Goal: Feedback & Contribution: Contribute content

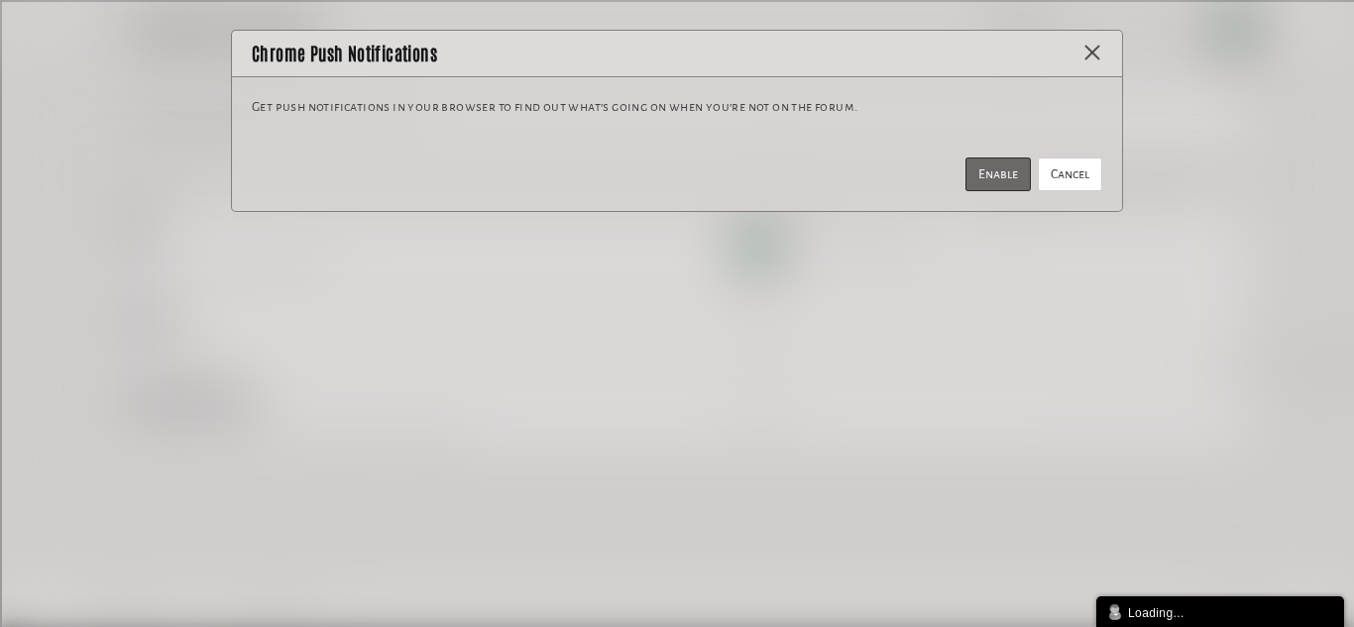
drag, startPoint x: 991, startPoint y: 174, endPoint x: 1169, endPoint y: 241, distance: 189.5
click at [1169, 241] on div "× Chrome Push Notifications Get push notifications in your browser to find out …" at bounding box center [677, 313] width 1354 height 627
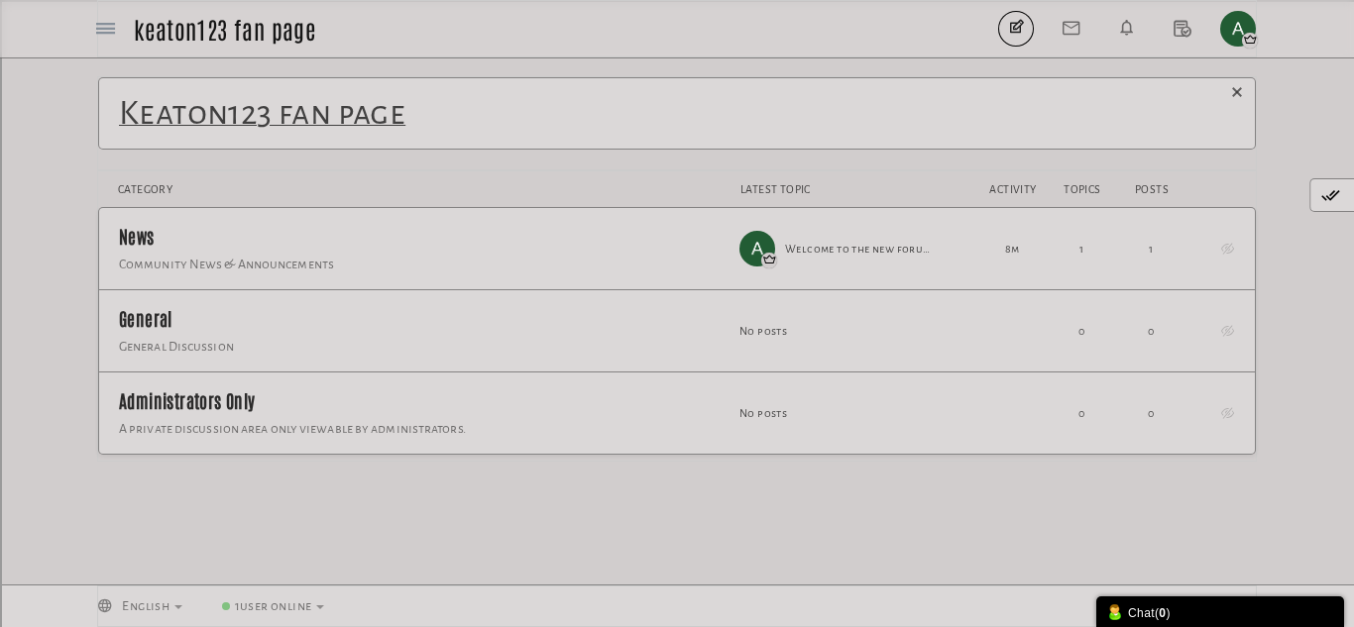
click at [1115, 591] on div "English Bahasa Indonesia български език Czech Dansk Deutsch English Español Fin…" at bounding box center [677, 607] width 1160 height 42
click at [1120, 610] on div at bounding box center [1115, 613] width 12 height 16
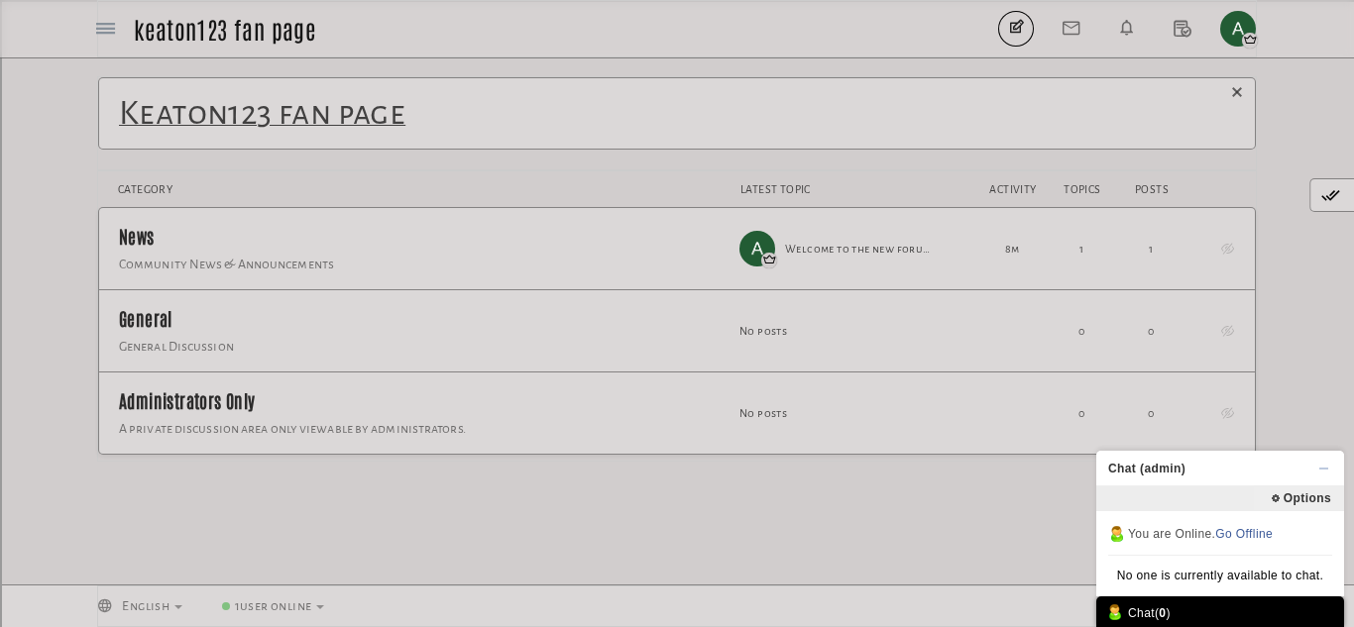
click at [1185, 481] on span "Chat (admin)" at bounding box center [1214, 469] width 236 height 36
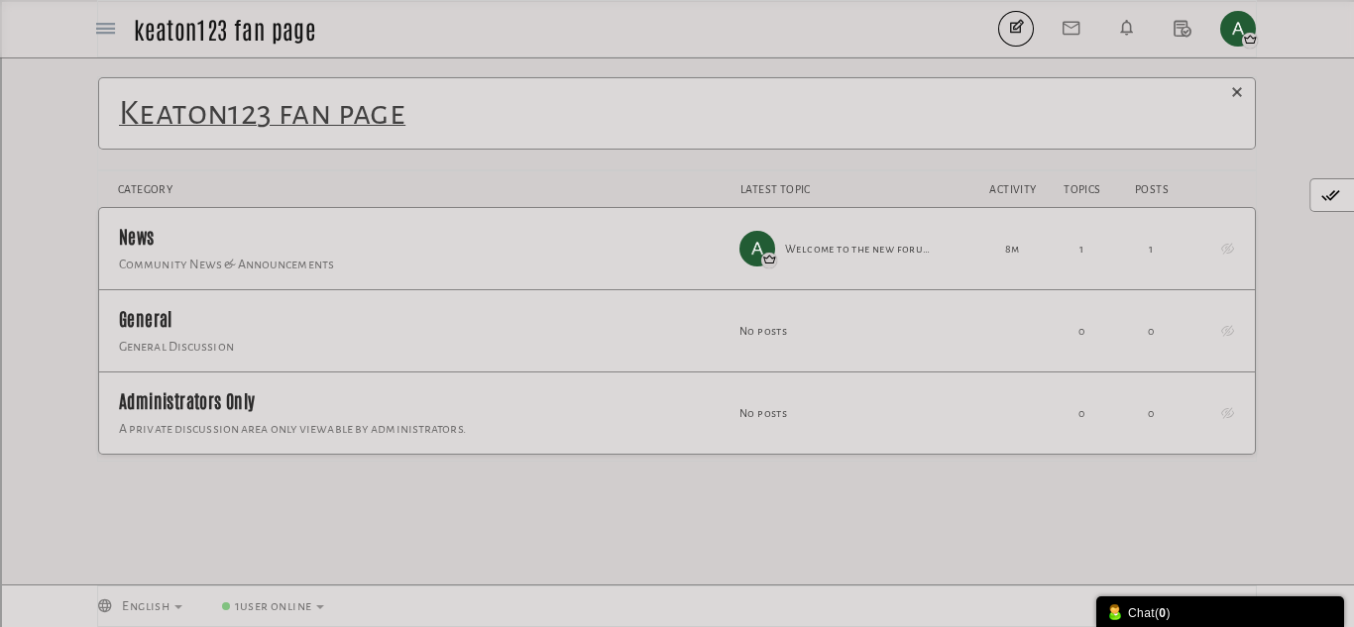
click at [236, 121] on span "Keaton123 fan page" at bounding box center [262, 113] width 286 height 36
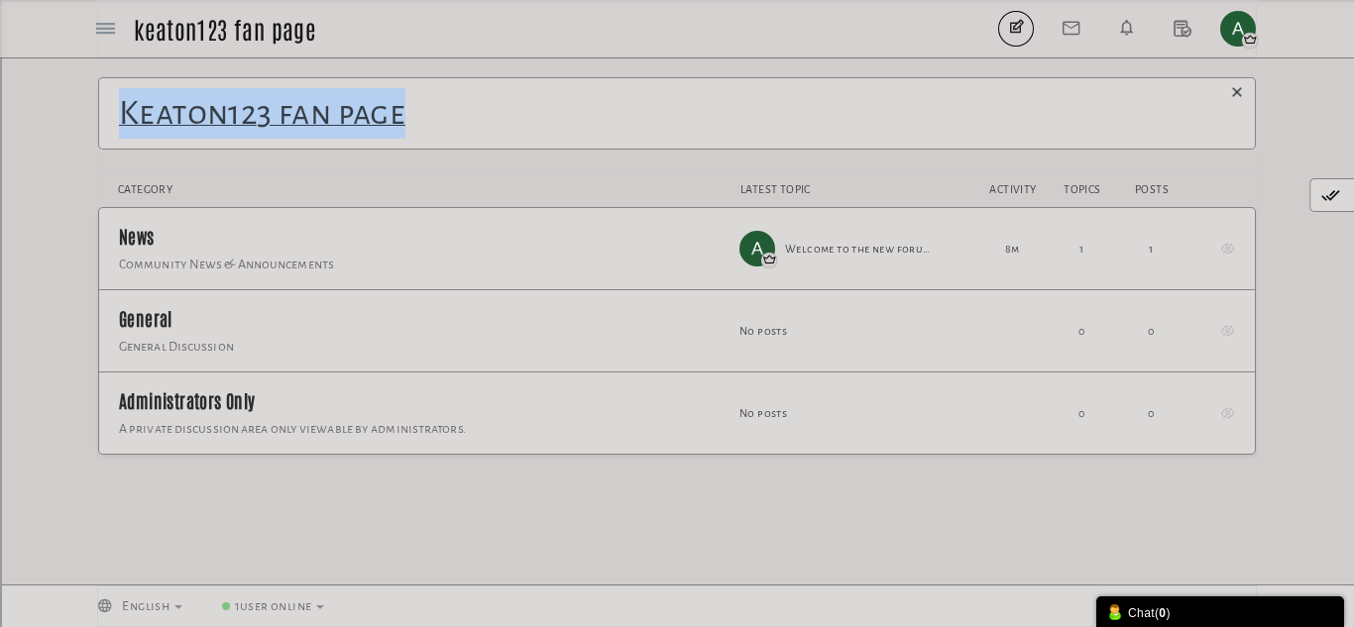
drag, startPoint x: 76, startPoint y: 120, endPoint x: 463, endPoint y: 154, distance: 388.1
click at [463, 154] on div "Messages are turned off. Enable them to send or receive messages. Enable Messag…" at bounding box center [677, 320] width 1354 height 489
click at [1230, 41] on img "button" at bounding box center [1238, 29] width 36 height 36
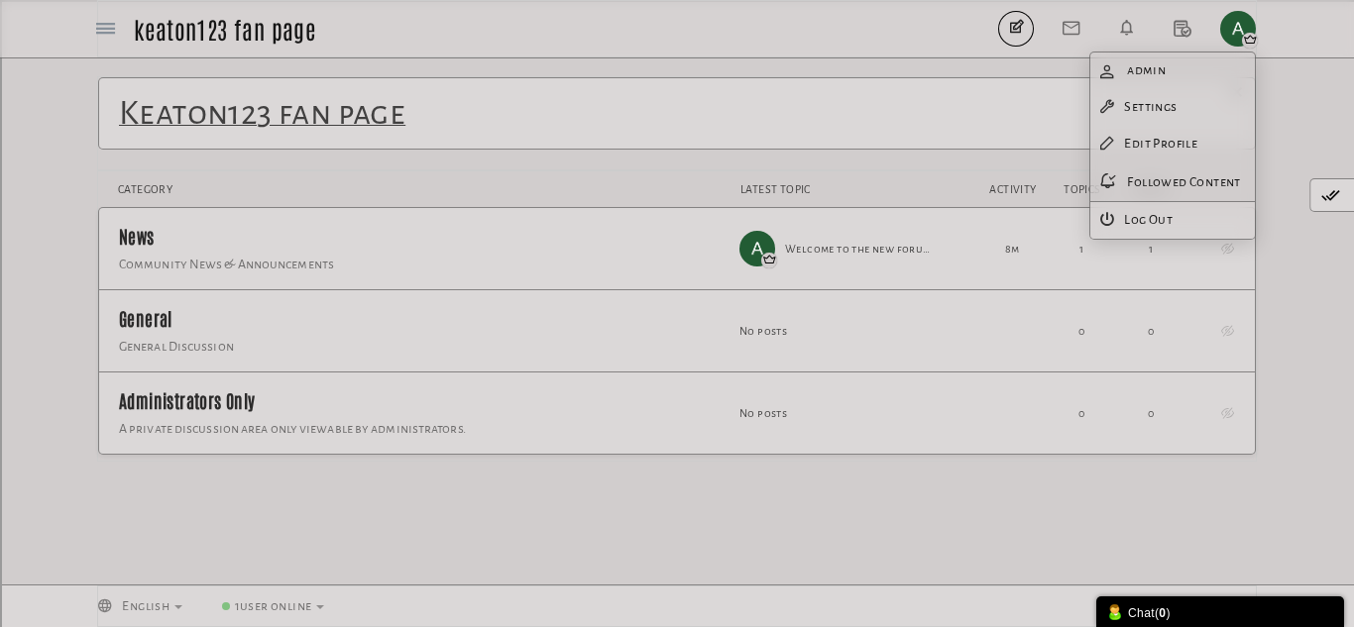
click at [830, 168] on div "Keaton123 fan page" at bounding box center [677, 123] width 1160 height 94
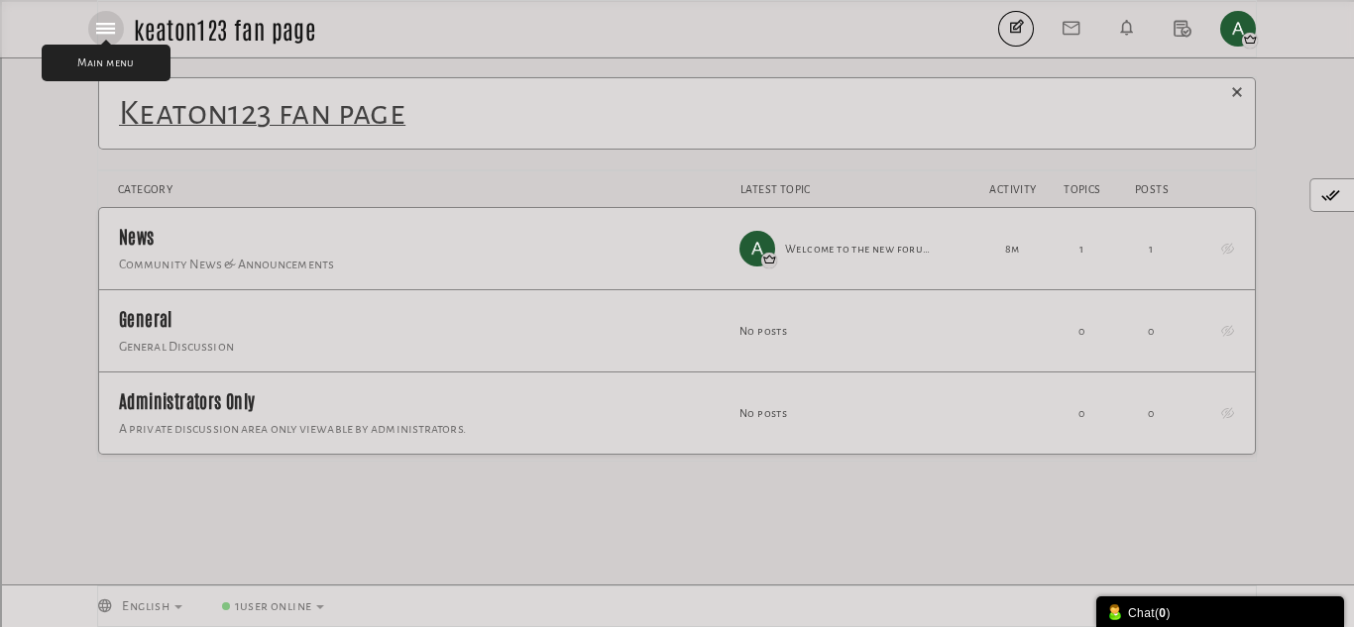
click at [101, 34] on icon at bounding box center [105, 29] width 19 height 16
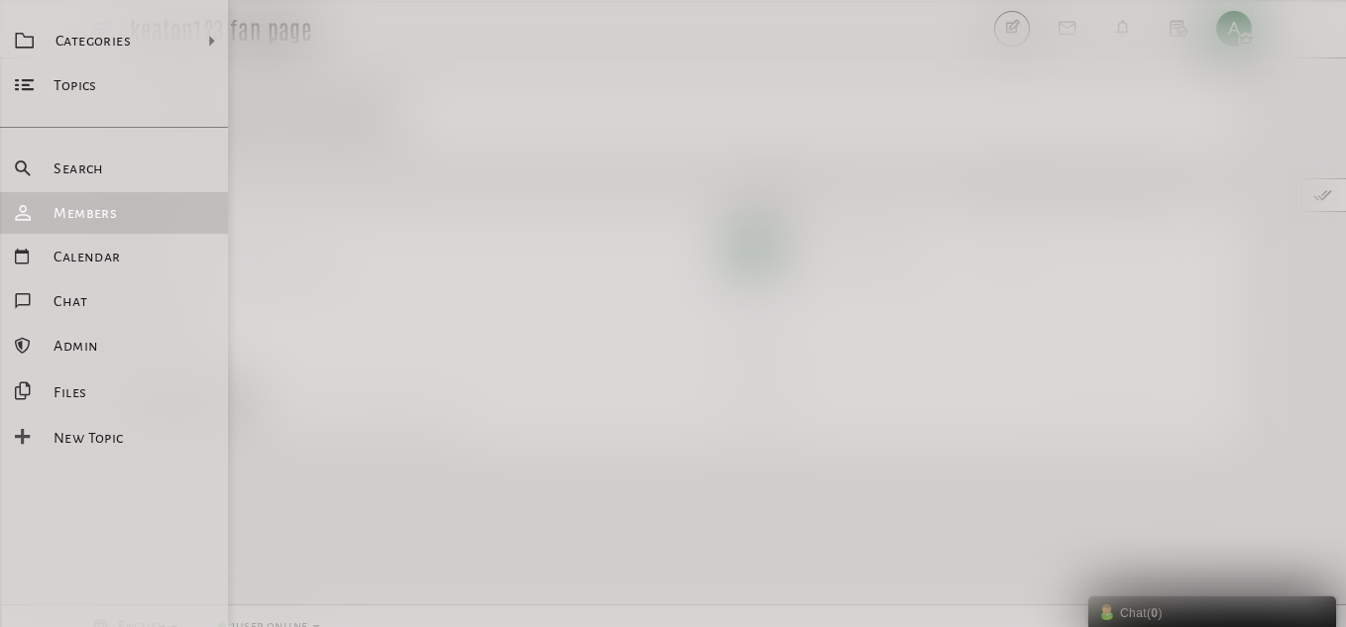
click at [85, 208] on span "Members" at bounding box center [85, 213] width 63 height 16
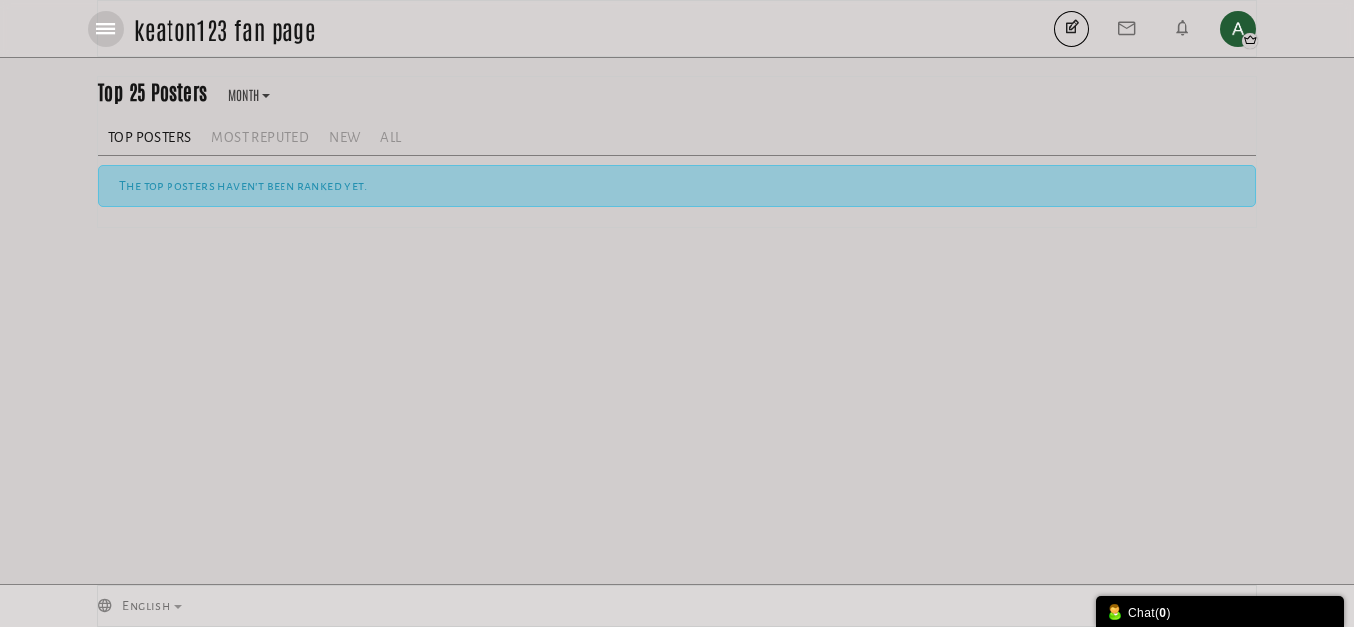
click at [107, 14] on link at bounding box center [106, 29] width 36 height 36
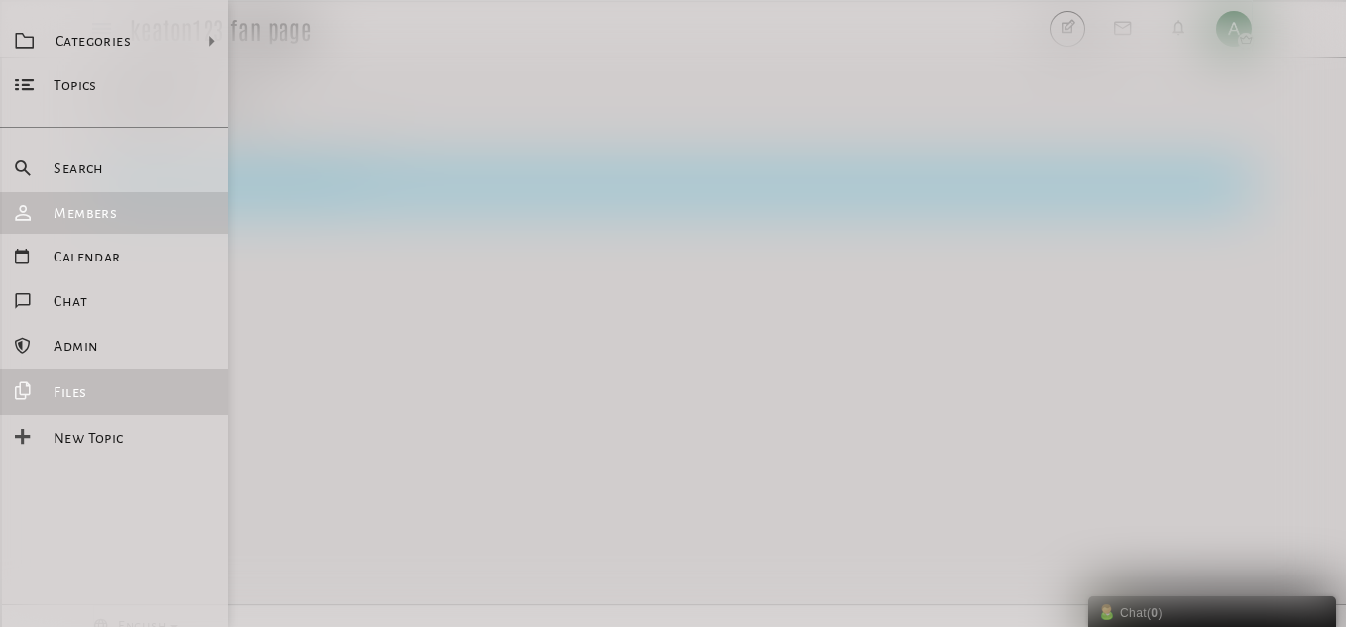
click at [60, 407] on link "Files" at bounding box center [114, 393] width 228 height 46
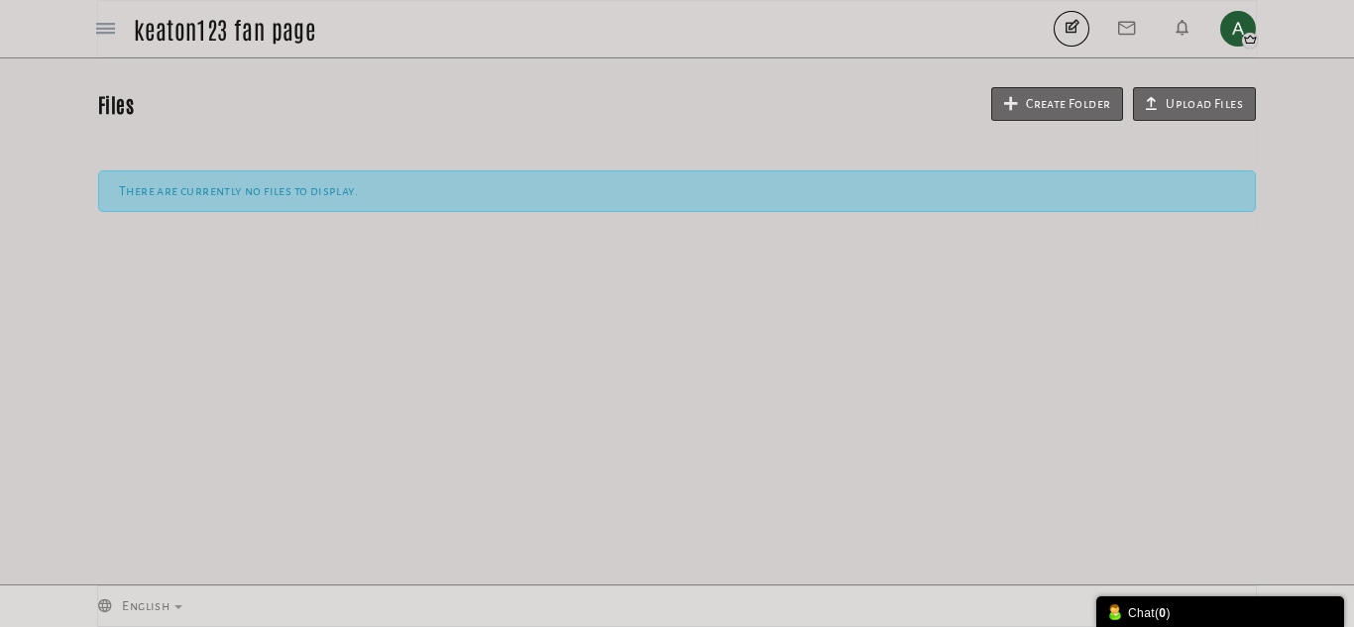
click at [96, 51] on div "Categories Members Calendar keaton123 fan page" at bounding box center [209, 29] width 242 height 46
click at [101, 42] on link at bounding box center [106, 29] width 36 height 36
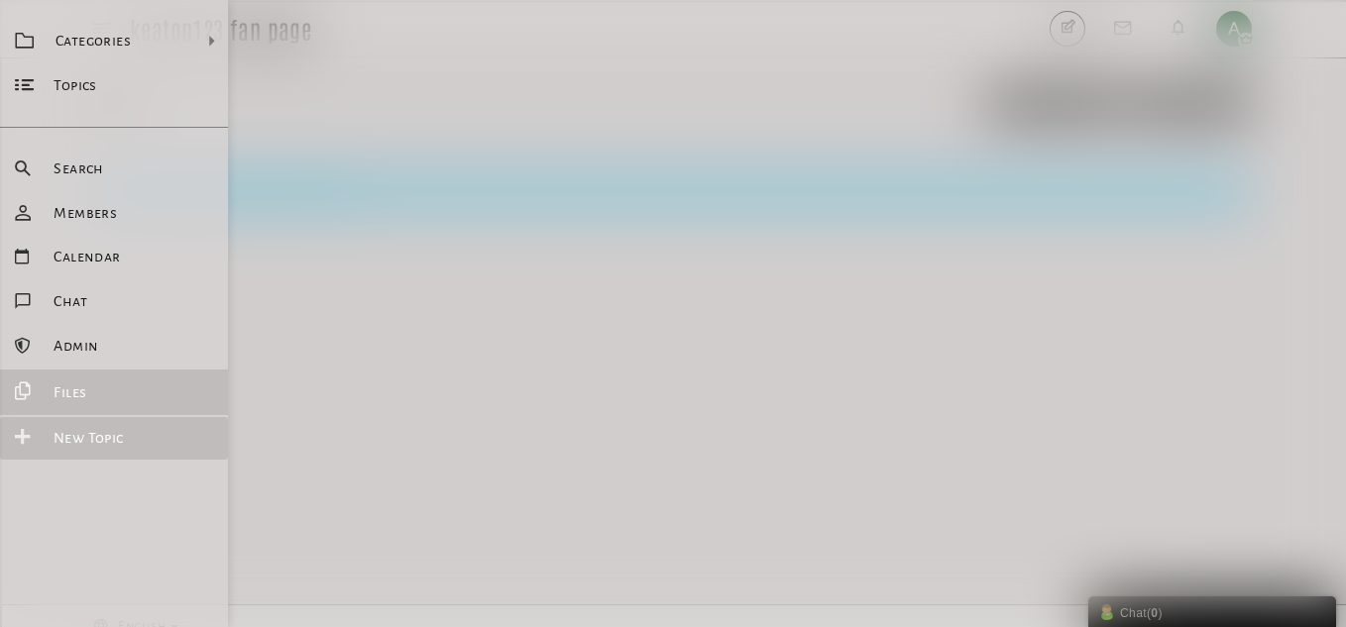
click at [100, 430] on span "New Topic" at bounding box center [89, 438] width 70 height 16
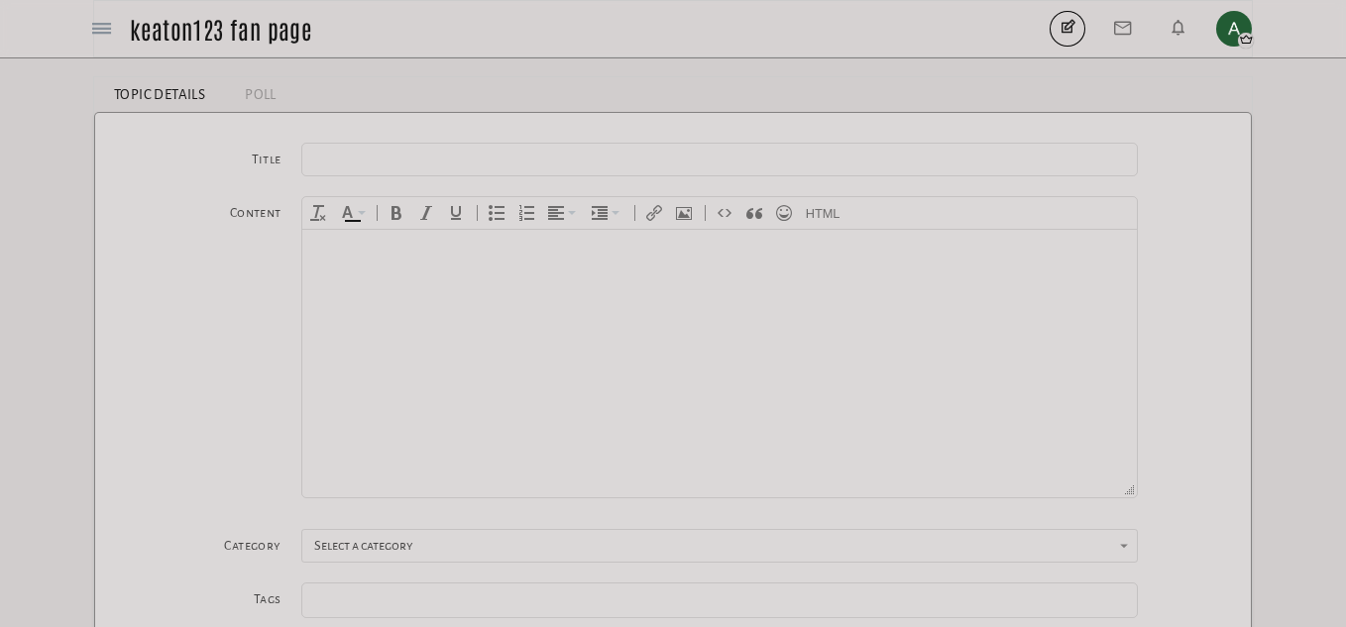
click at [217, 93] on link "Topic Details" at bounding box center [159, 94] width 131 height 35
click at [267, 95] on link "Poll" at bounding box center [260, 94] width 71 height 35
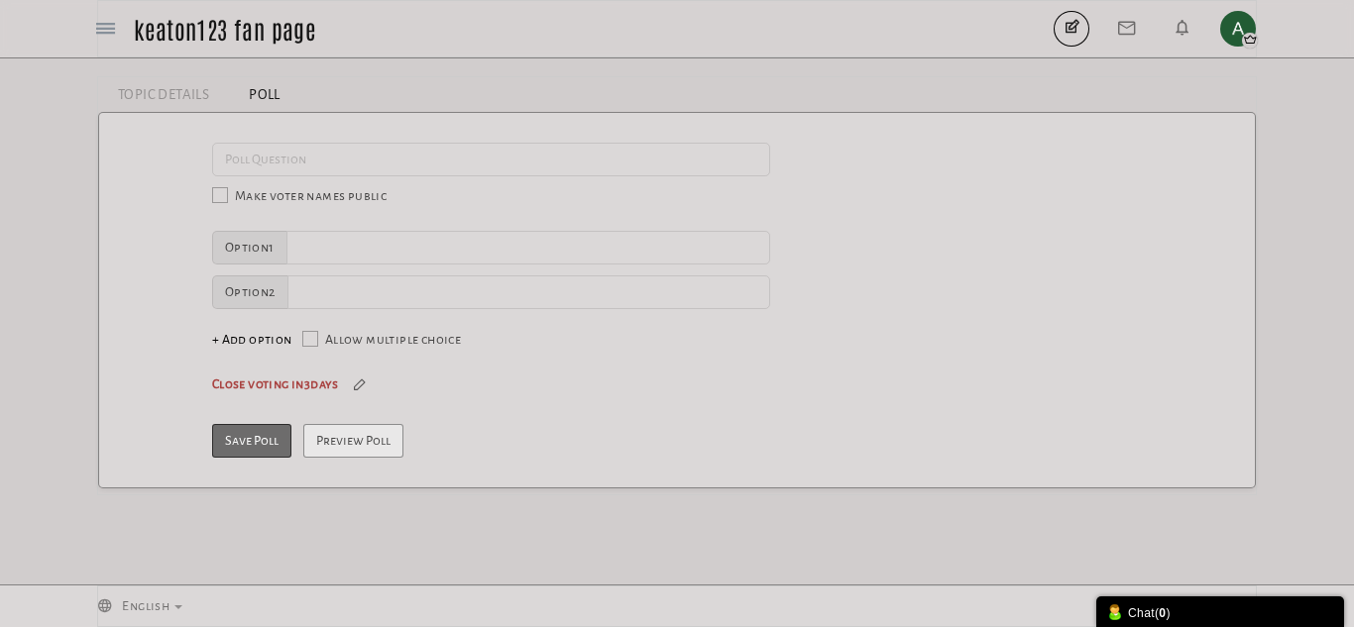
click at [267, 95] on link "Poll" at bounding box center [264, 94] width 71 height 35
click at [239, 147] on input "text" at bounding box center [491, 160] width 558 height 34
type input "DO you want me to actually make music"
click at [458, 242] on input "text" at bounding box center [528, 248] width 484 height 34
click at [222, 191] on span at bounding box center [220, 195] width 16 height 16
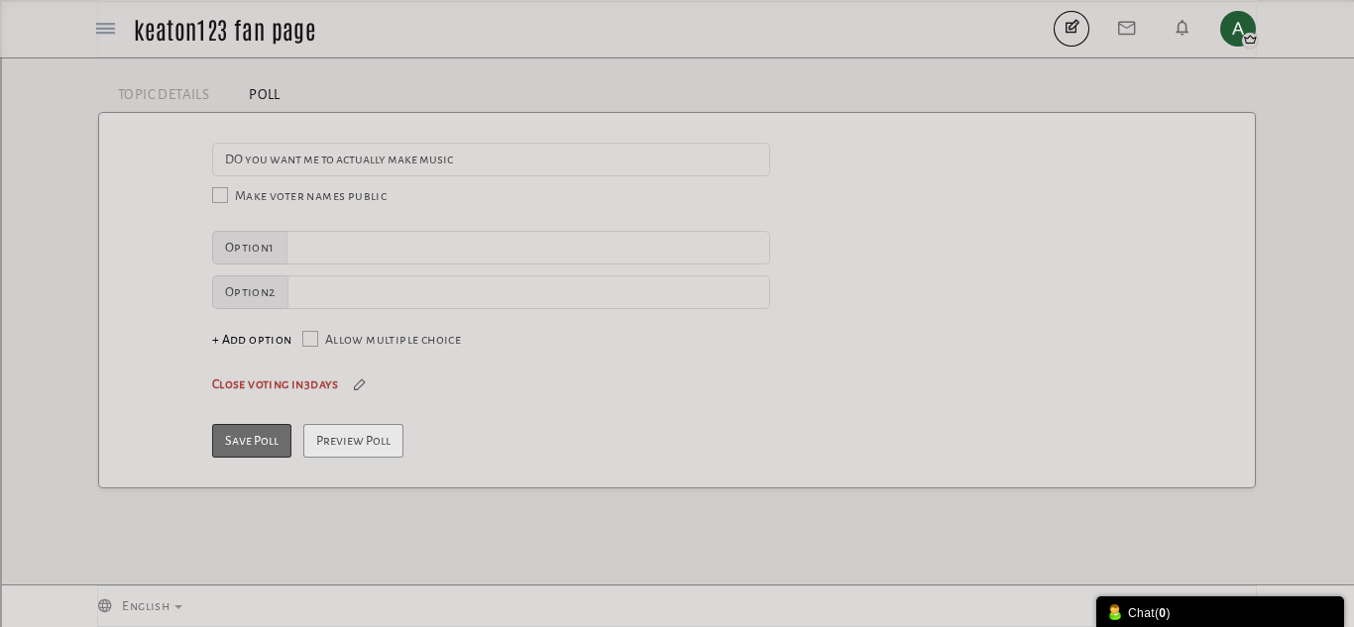
click at [192, 190] on input "checkbox" at bounding box center [192, 190] width 0 height 0
click at [379, 259] on input "text" at bounding box center [528, 248] width 484 height 34
type input "yes"
click at [355, 296] on input "text" at bounding box center [528, 293] width 483 height 34
type input "No"
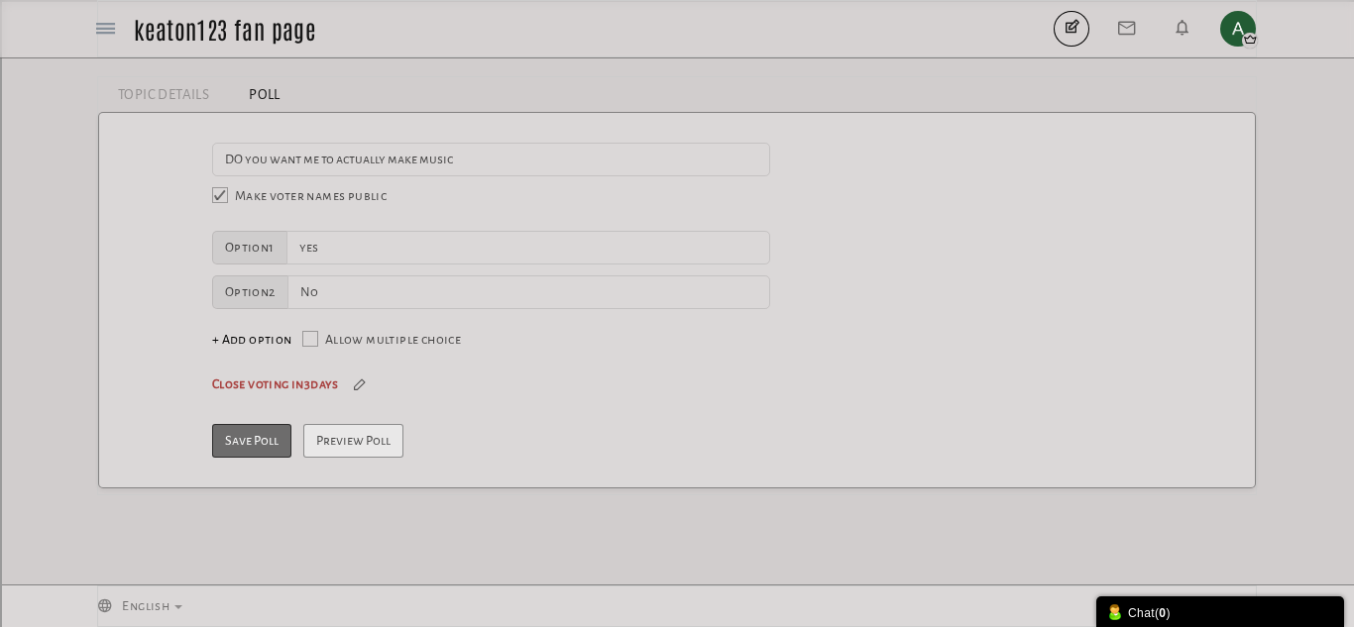
click at [355, 397] on div "Close voting in 3 days Close voting in 3 days Close voting on Never close voting" at bounding box center [677, 395] width 1116 height 40
click at [363, 388] on small at bounding box center [360, 385] width 32 height 12
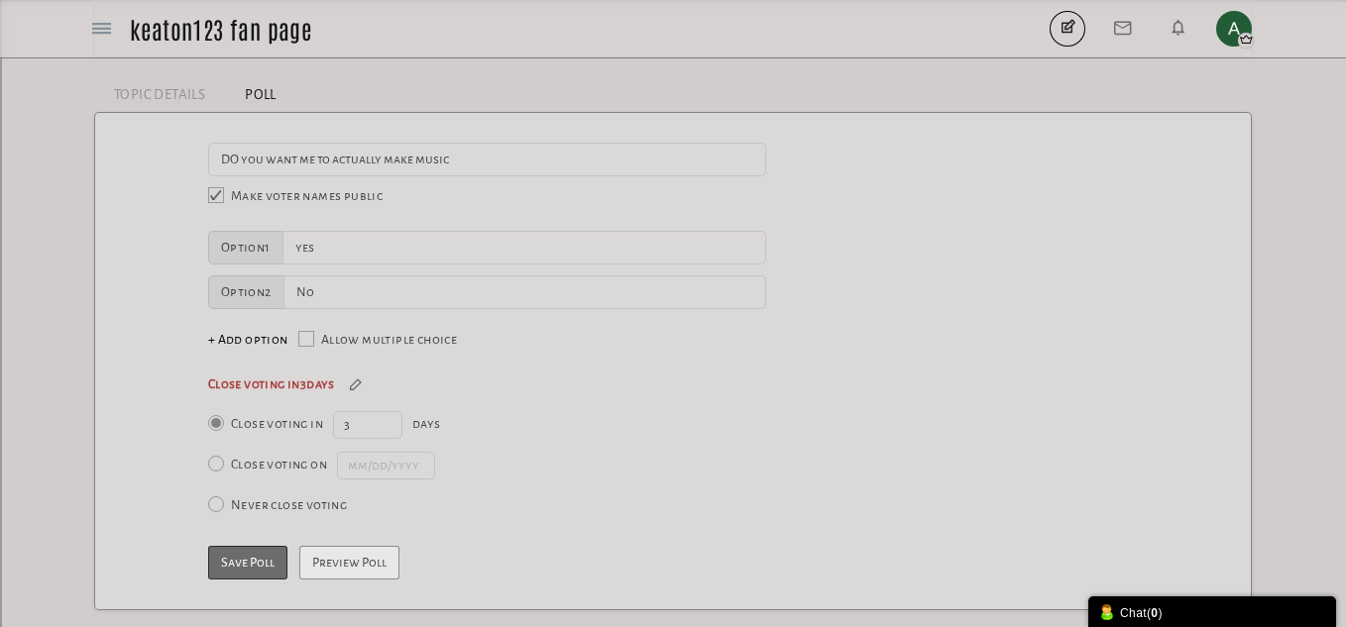
click at [271, 473] on span "Close voting on" at bounding box center [267, 465] width 119 height 20
click at [188, 459] on input "Close voting on" at bounding box center [188, 459] width 0 height 0
click at [395, 462] on input "Close voting on" at bounding box center [386, 466] width 98 height 28
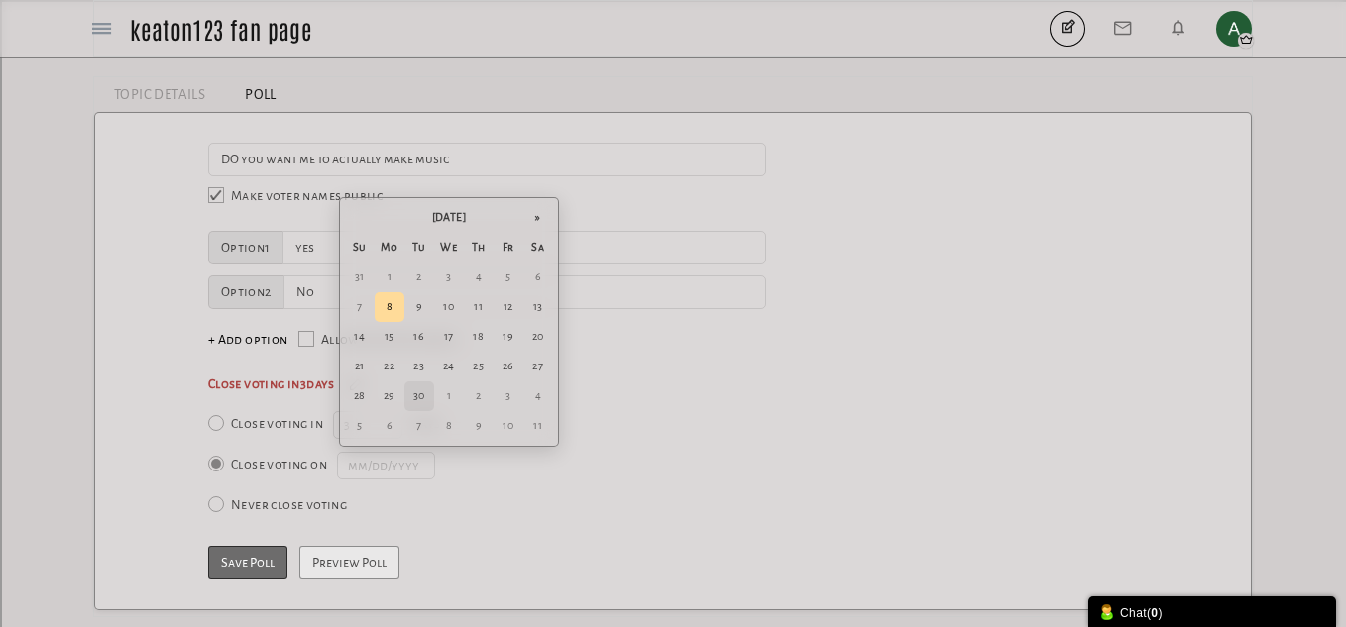
click at [412, 402] on td "30" at bounding box center [419, 397] width 30 height 30
type input "09/30/2025"
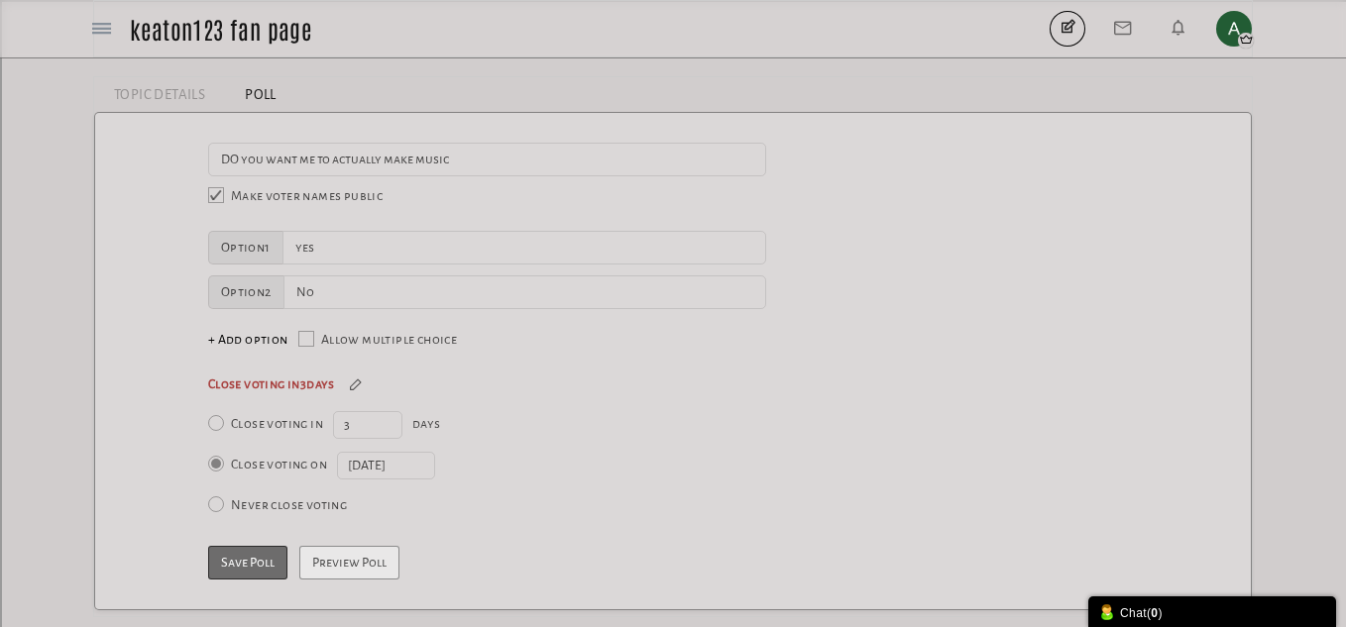
click at [268, 574] on button "Save Poll" at bounding box center [247, 563] width 79 height 34
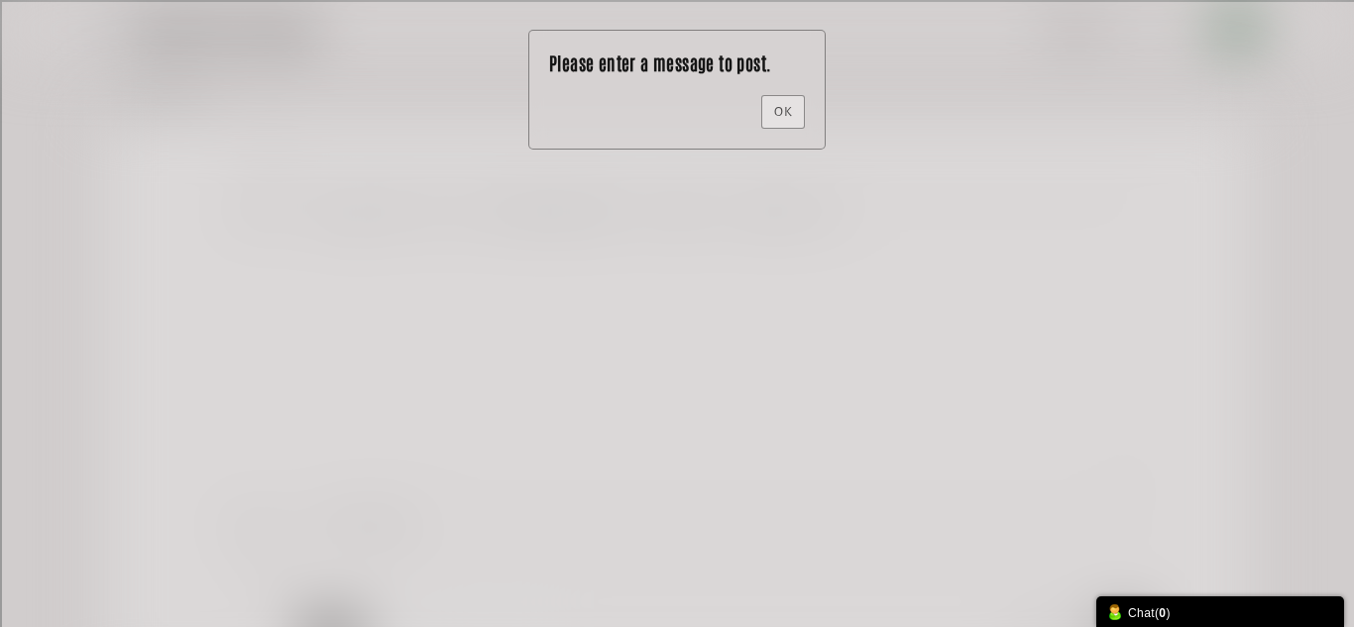
click at [777, 122] on link "OK" at bounding box center [783, 112] width 44 height 34
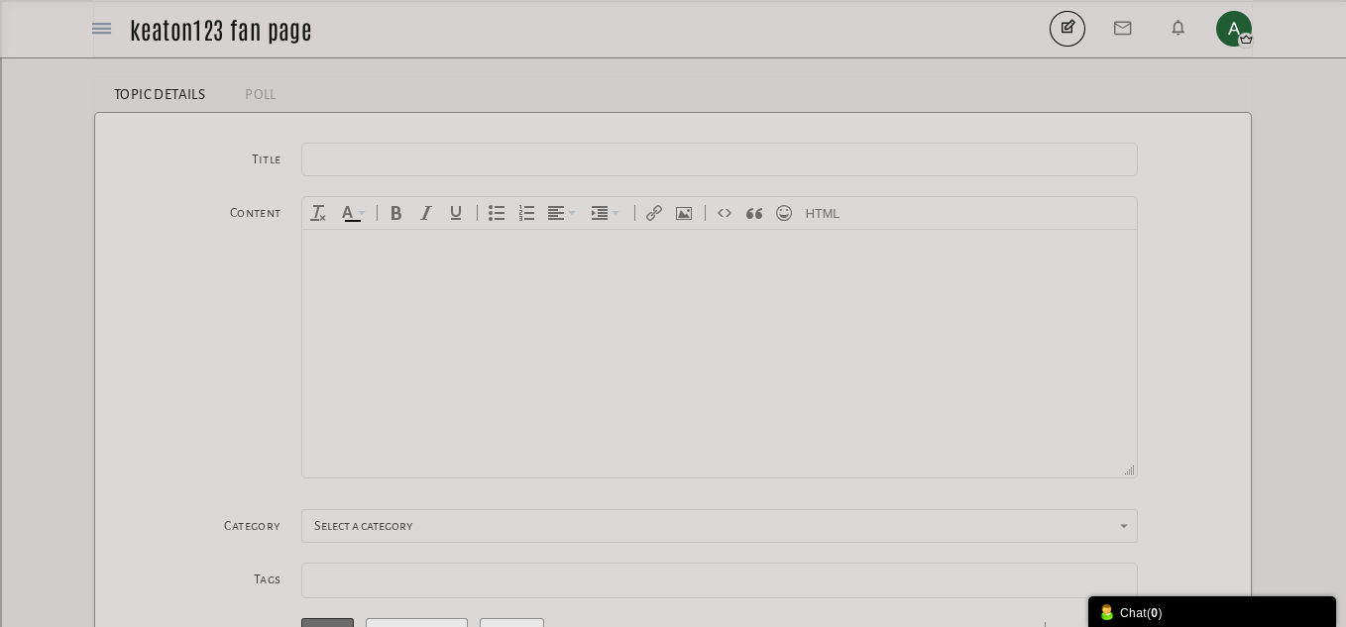
scroll to position [125, 0]
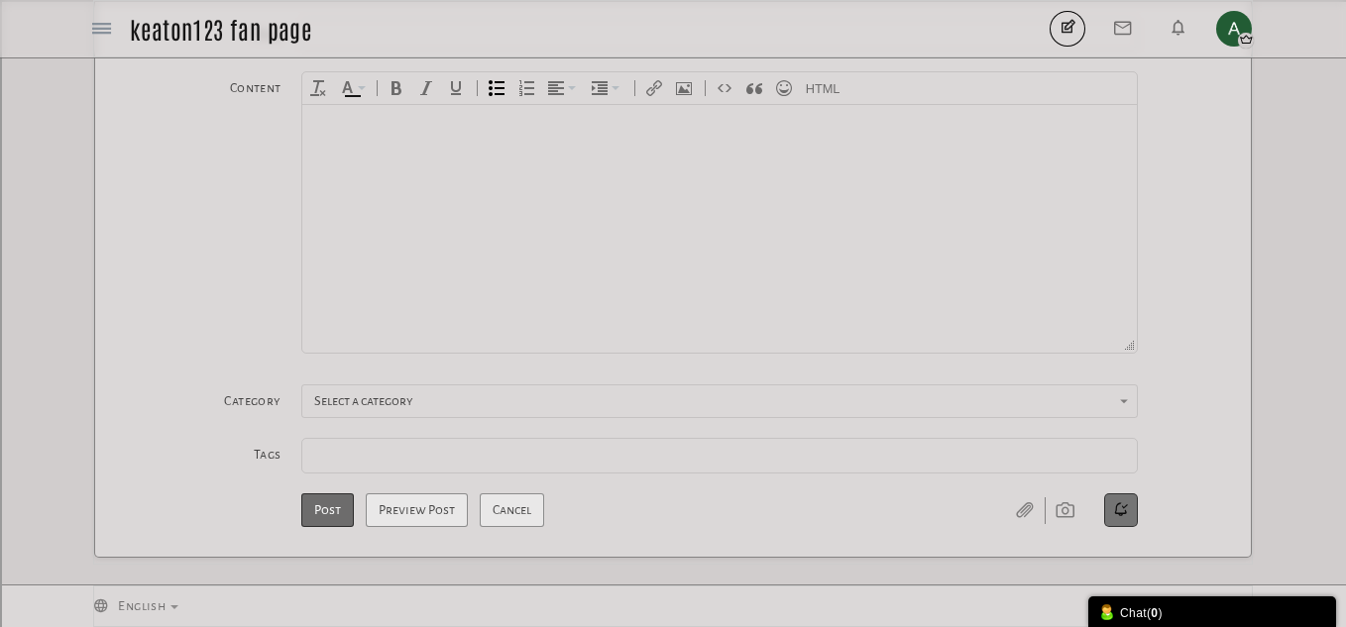
click at [493, 91] on icon "Bullet list" at bounding box center [497, 88] width 16 height 16
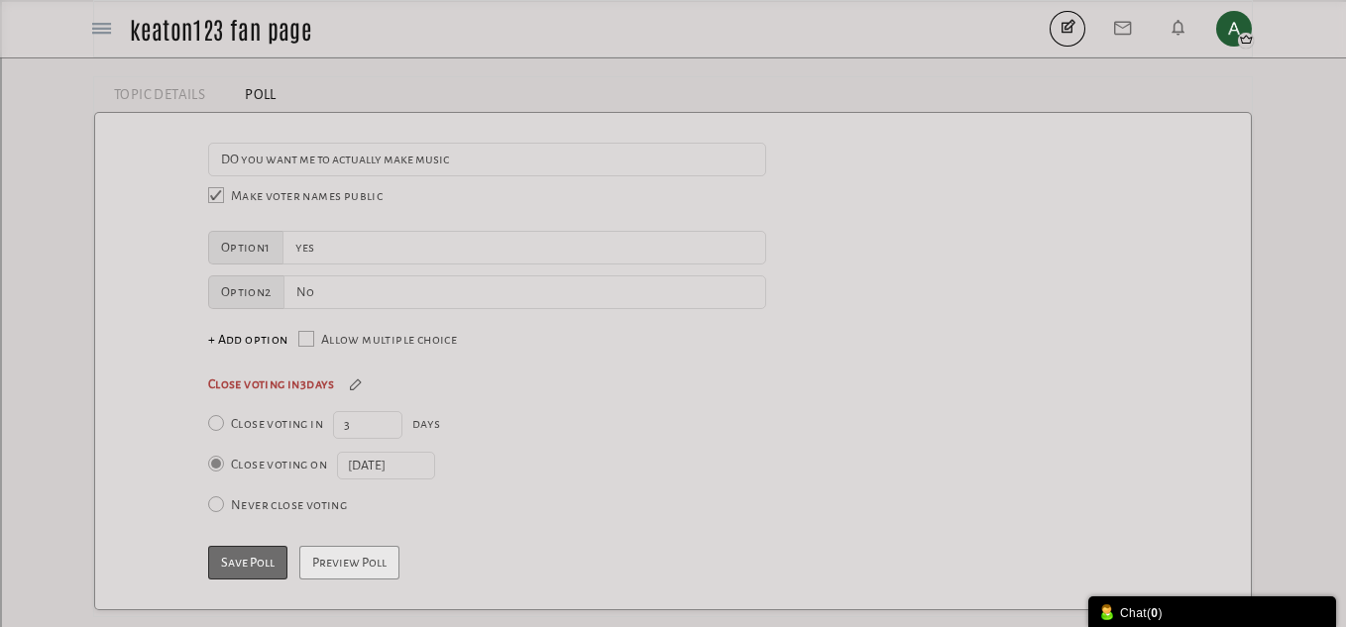
scroll to position [53, 0]
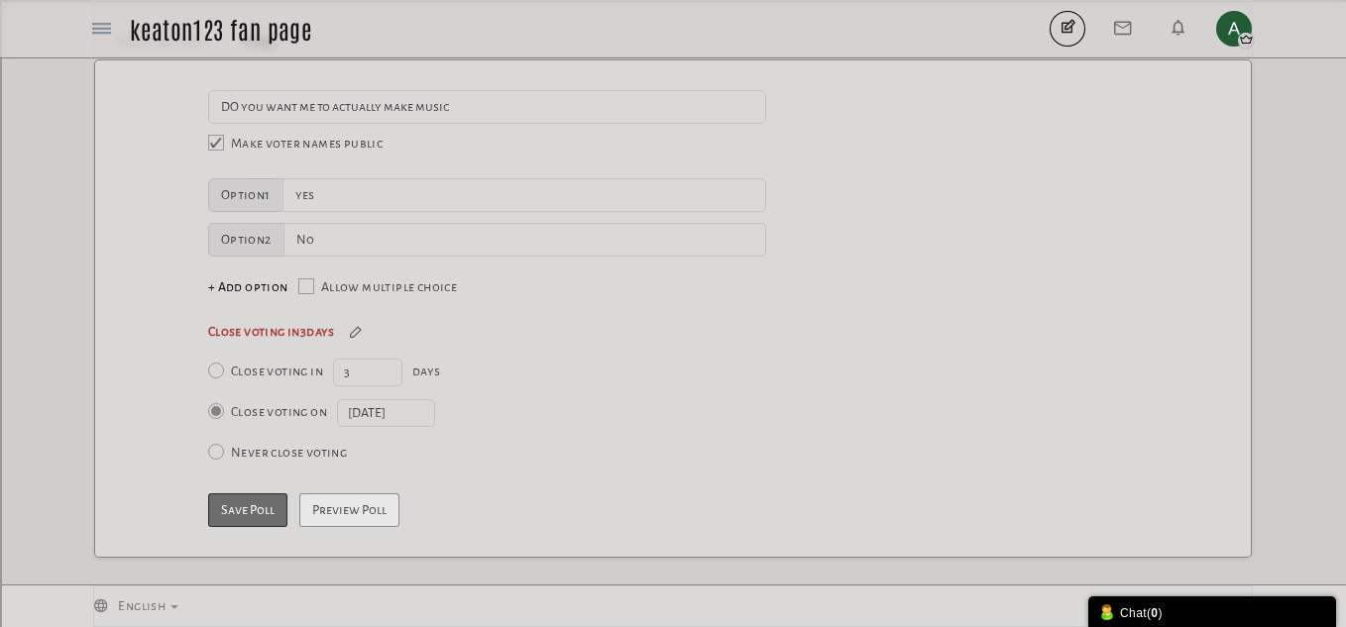
click at [258, 510] on button "Save Poll" at bounding box center [247, 511] width 79 height 34
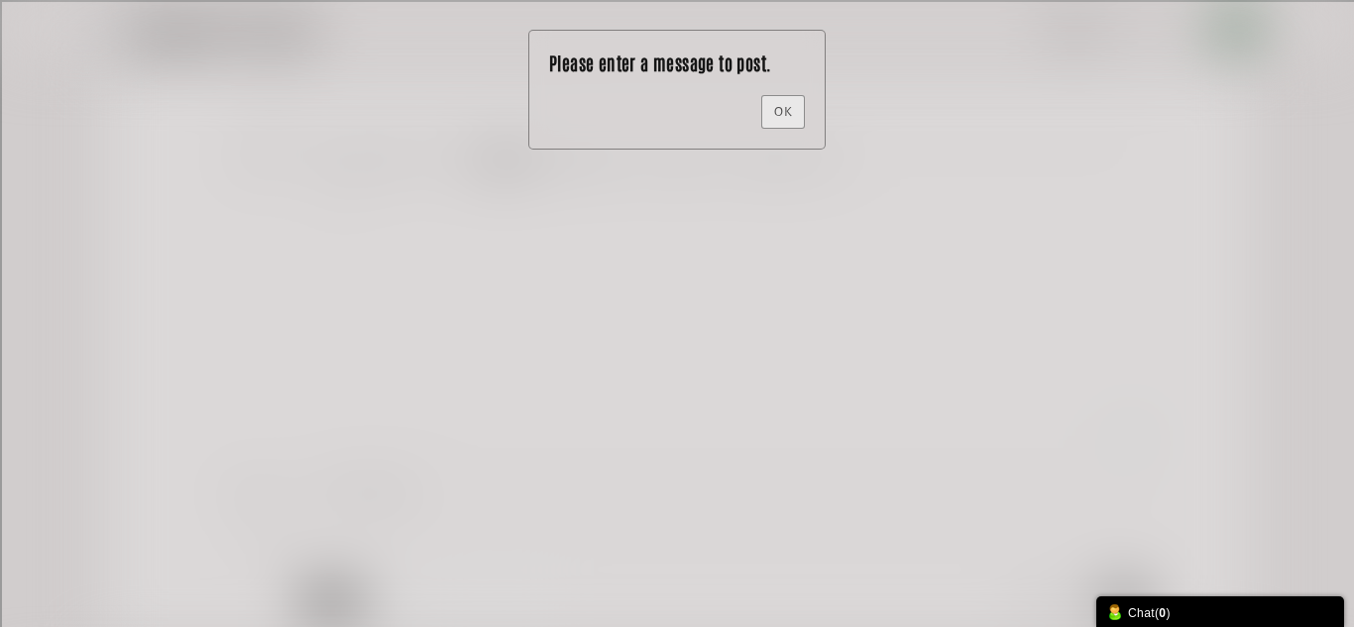
click at [802, 86] on div "Please enter a message to post. OK" at bounding box center [676, 90] width 295 height 118
click at [775, 112] on link "OK" at bounding box center [783, 112] width 44 height 34
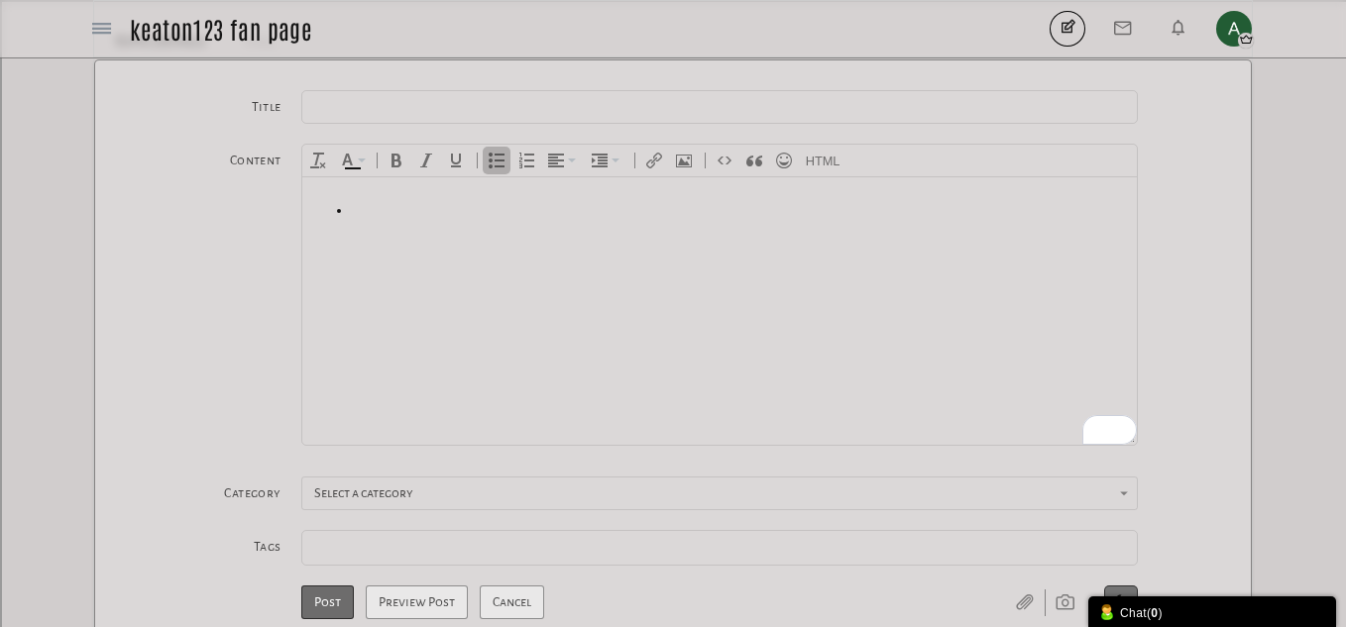
click at [464, 243] on body "To enrich screen reader interactions, please activate Accessibility in Grammarl…" at bounding box center [719, 311] width 836 height 268
click at [355, 120] on input "text" at bounding box center [720, 107] width 838 height 34
type input "k"
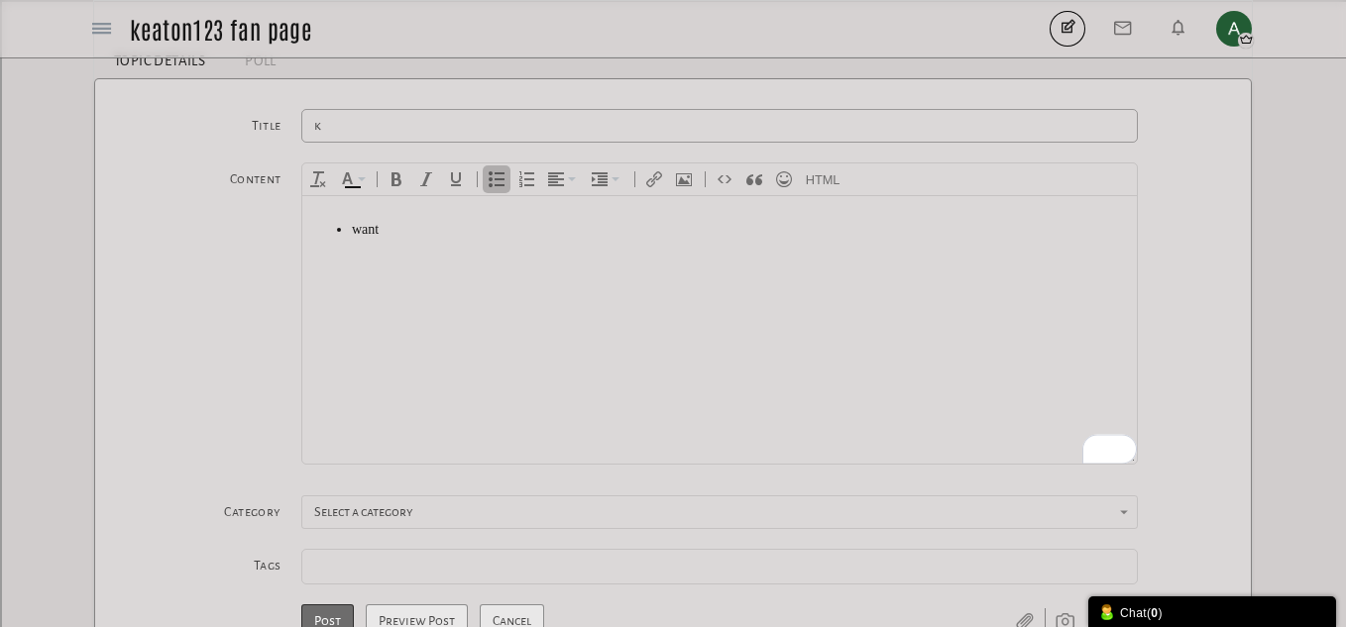
scroll to position [0, 0]
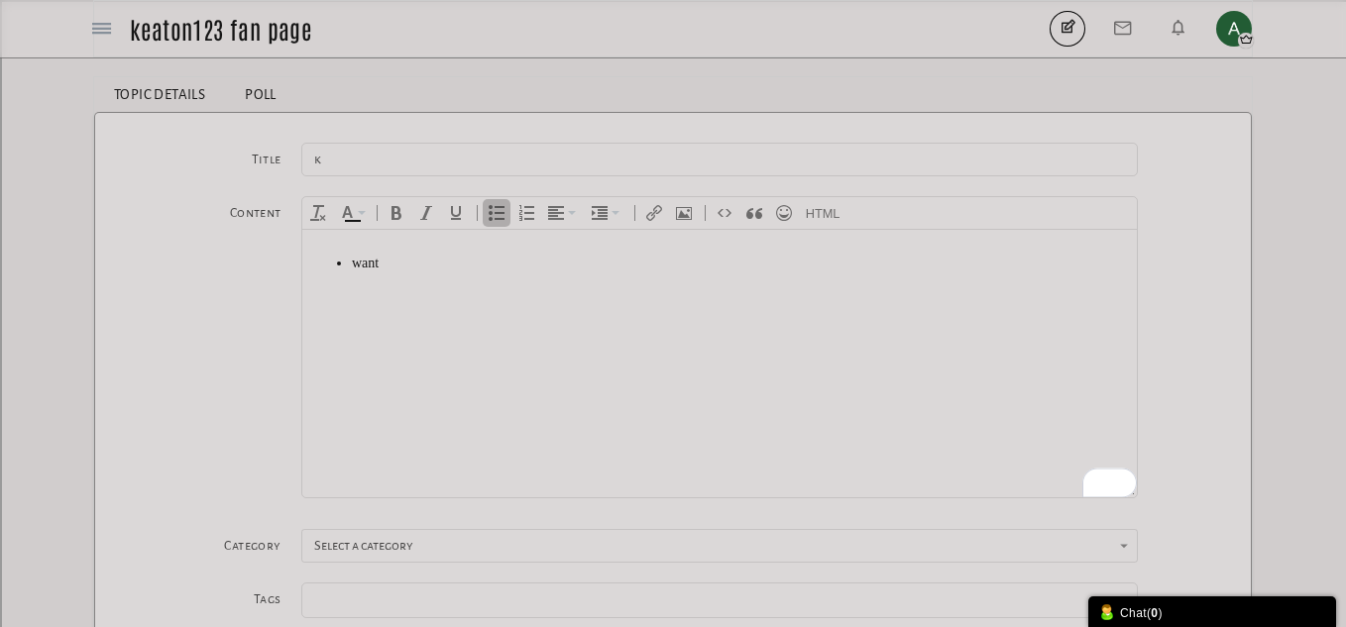
click at [270, 87] on link "Poll" at bounding box center [260, 94] width 71 height 35
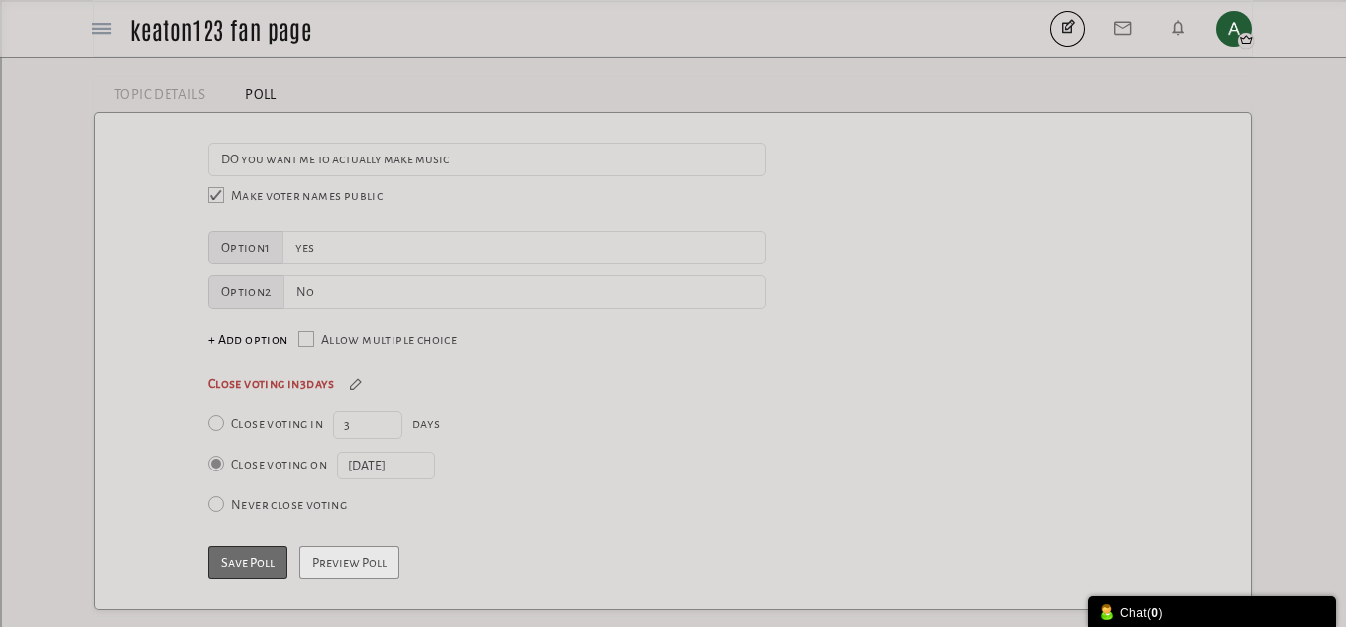
scroll to position [53, 0]
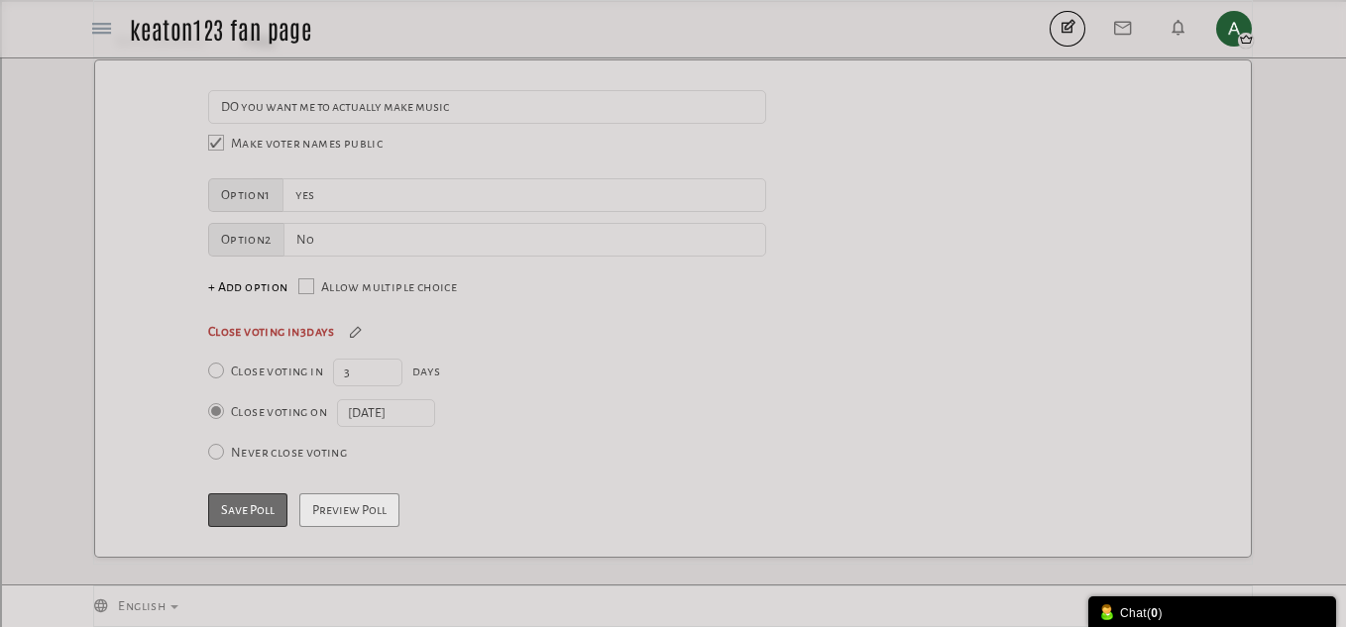
click at [262, 498] on button "Save Poll" at bounding box center [247, 511] width 79 height 34
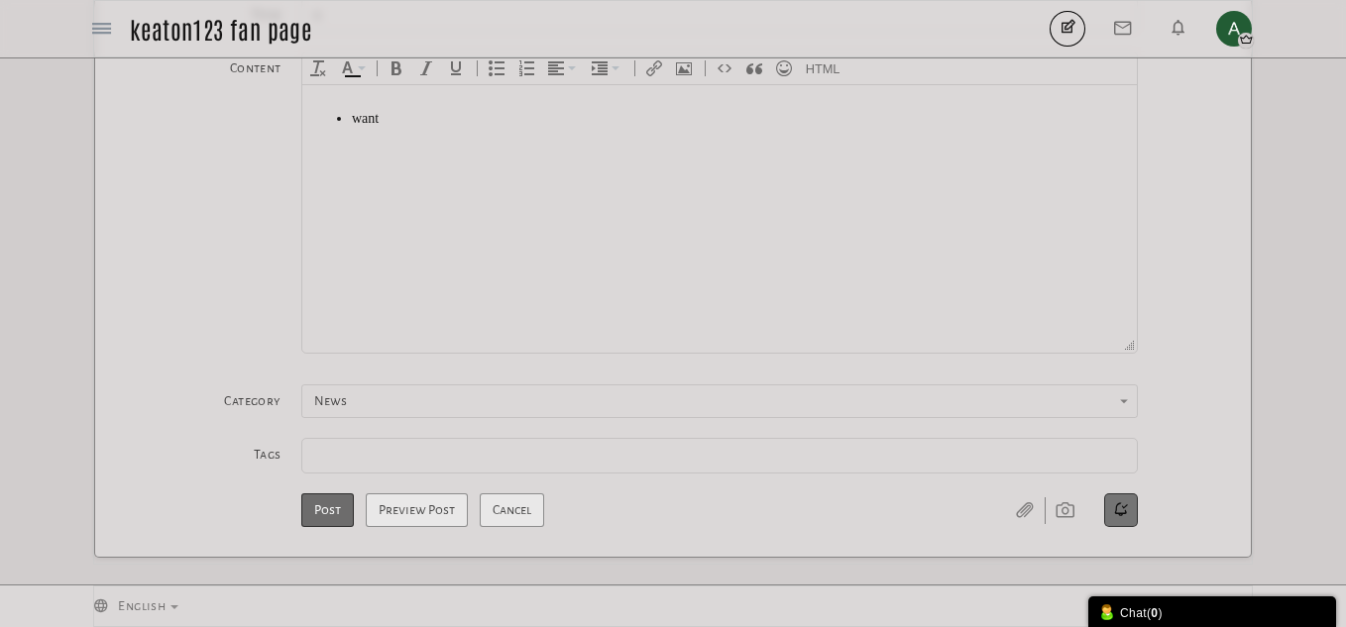
click at [333, 509] on button "Post" at bounding box center [327, 511] width 53 height 34
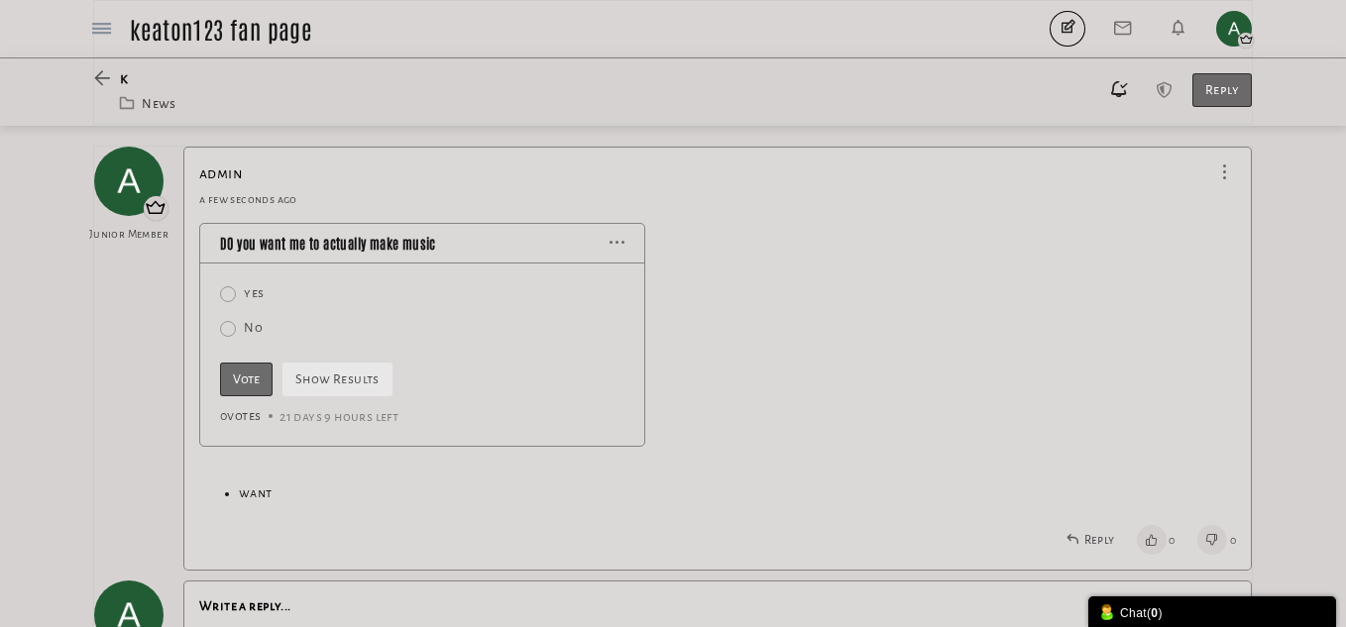
click at [245, 295] on label "yes" at bounding box center [254, 294] width 20 height 20
click at [200, 290] on input "radio" at bounding box center [200, 290] width 0 height 0
click at [334, 395] on link "Show Results" at bounding box center [338, 380] width 110 height 34
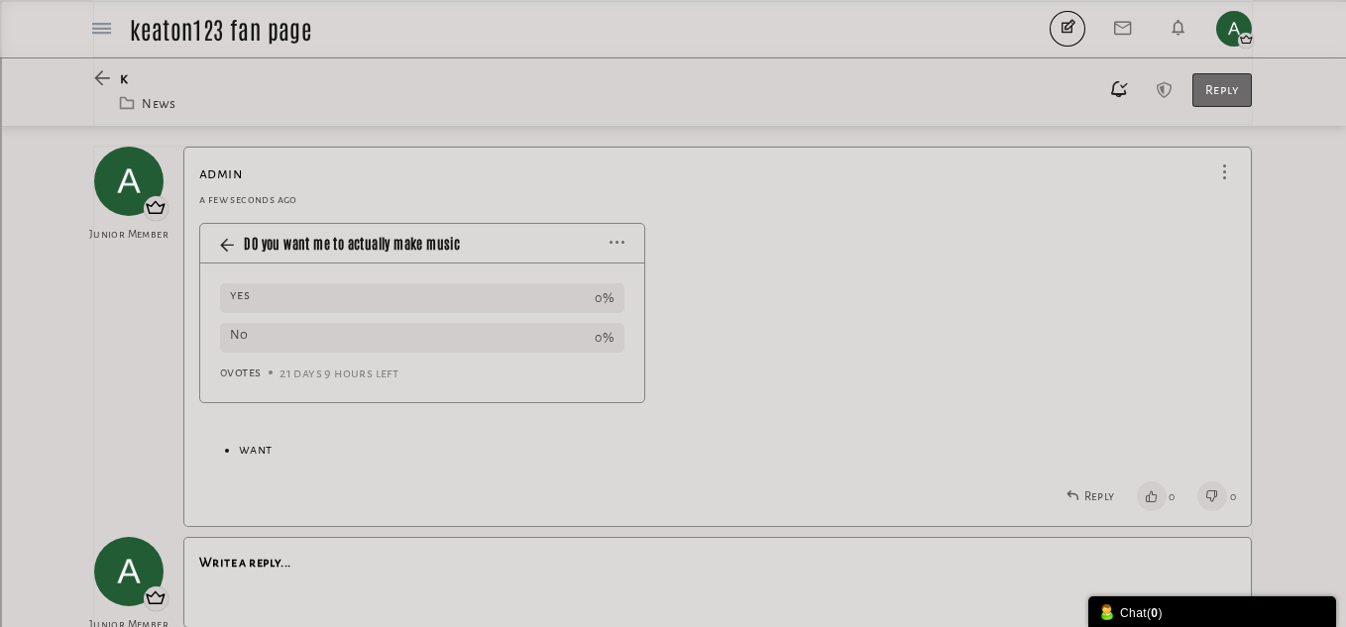
click at [231, 245] on icon at bounding box center [232, 243] width 24 height 18
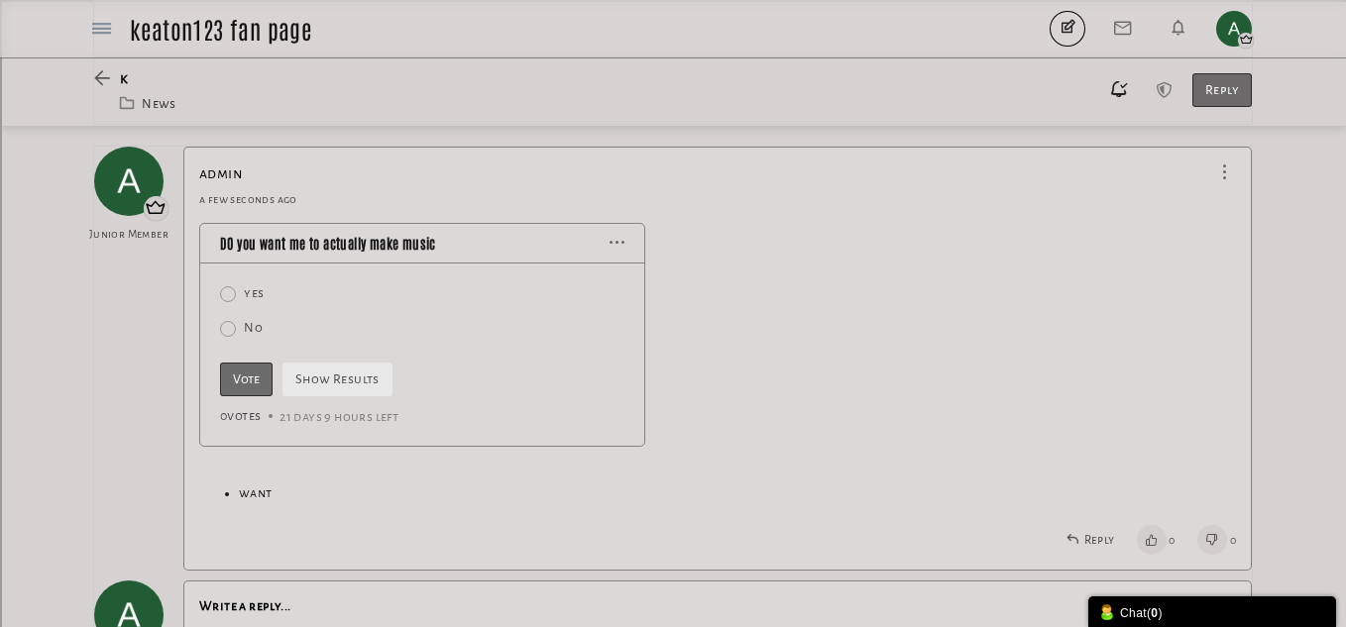
drag, startPoint x: 245, startPoint y: 379, endPoint x: 210, endPoint y: 269, distance: 115.4
click at [210, 269] on div "yes No Vote Show Results 0 votes 21 days 9 hours left" at bounding box center [422, 355] width 444 height 182
click at [219, 277] on div "yes No Vote Show Results 0 votes 21 days 9 hours left" at bounding box center [422, 355] width 444 height 182
click at [228, 291] on span at bounding box center [228, 294] width 16 height 16
click at [200, 290] on input "radio" at bounding box center [200, 290] width 0 height 0
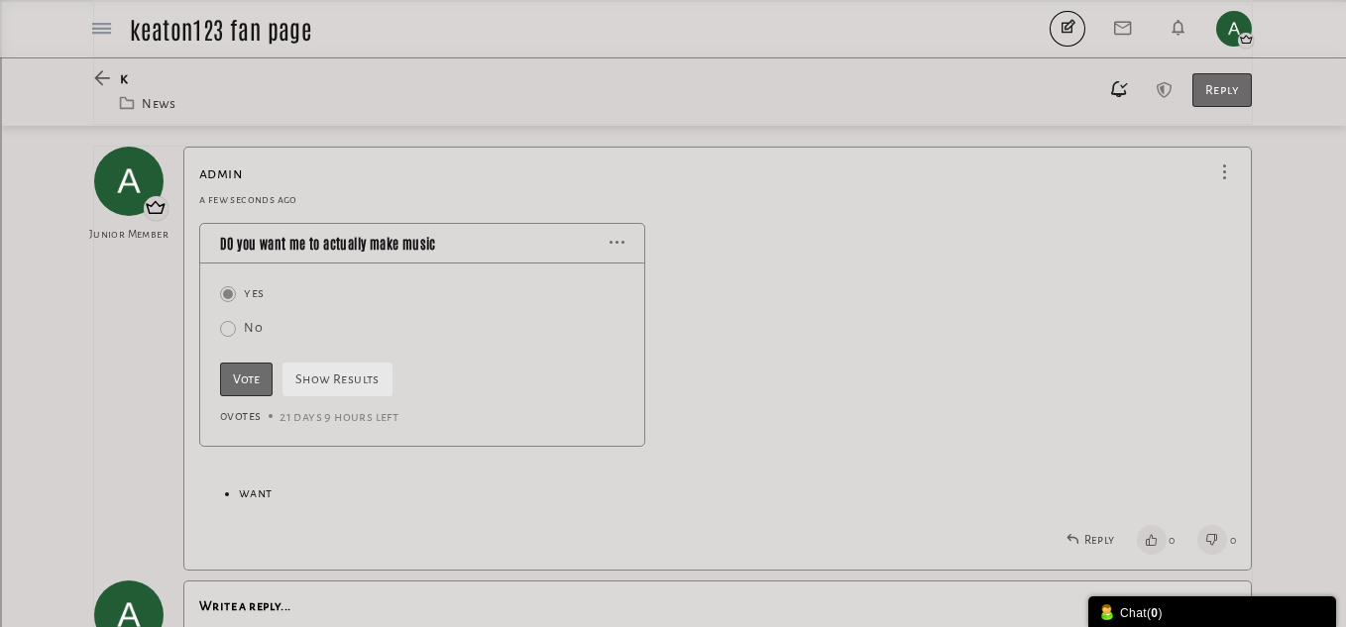
click at [247, 365] on input "Vote" at bounding box center [246, 380] width 53 height 34
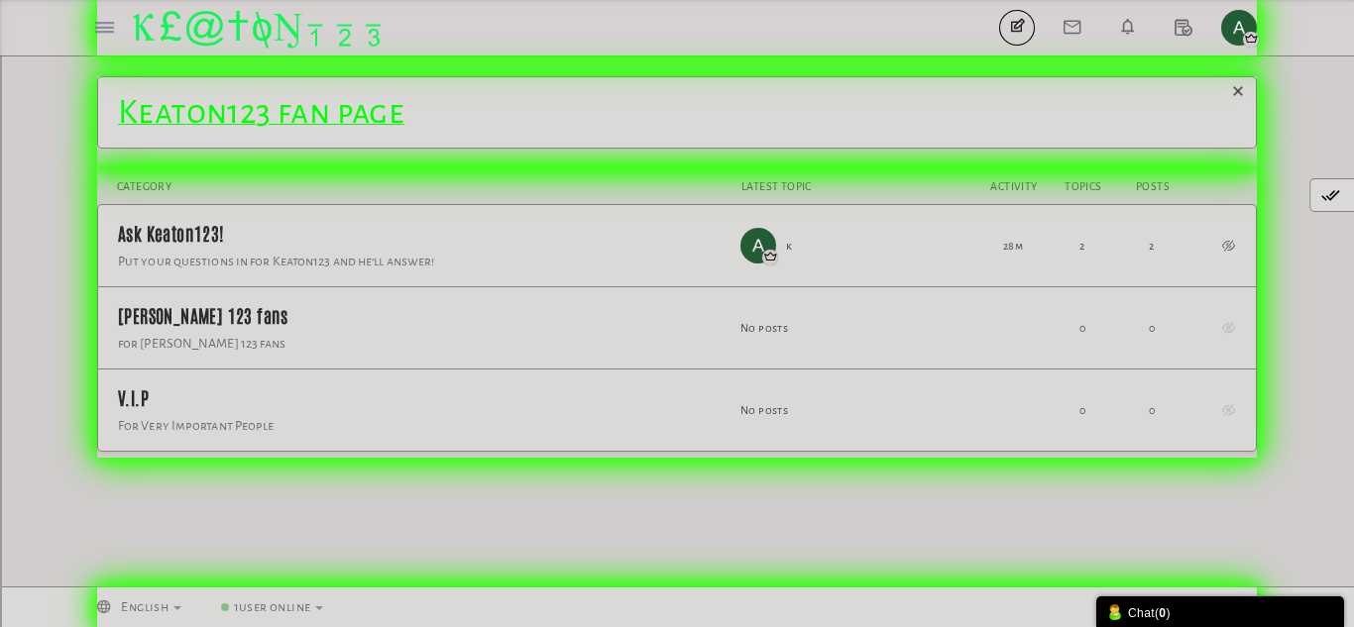
click at [951, 274] on span "Ask Keaton123! Put your questions in for Keaton123 and he'll answer! 2 2 k 28m …" at bounding box center [677, 246] width 1158 height 82
click at [1230, 37] on img "button" at bounding box center [1239, 28] width 36 height 36
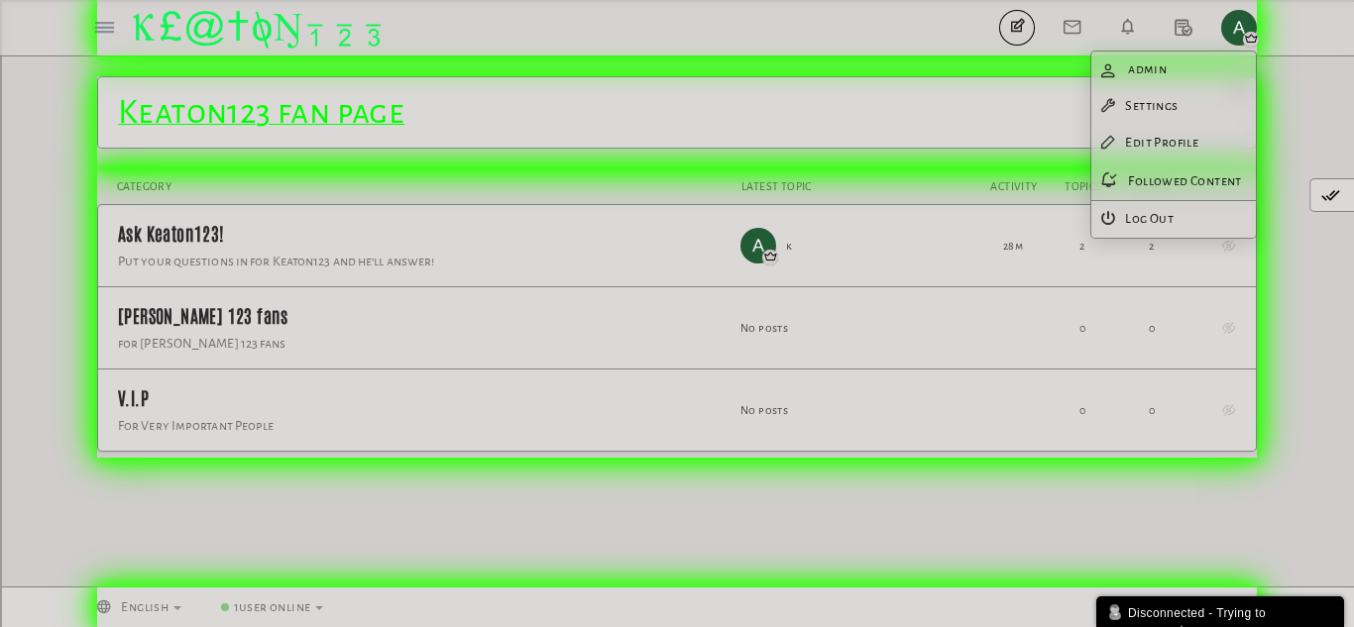
click at [0, 294] on div "Messages are turned off. Enable them to send or receive messages. Enable Messag…" at bounding box center [677, 321] width 1354 height 491
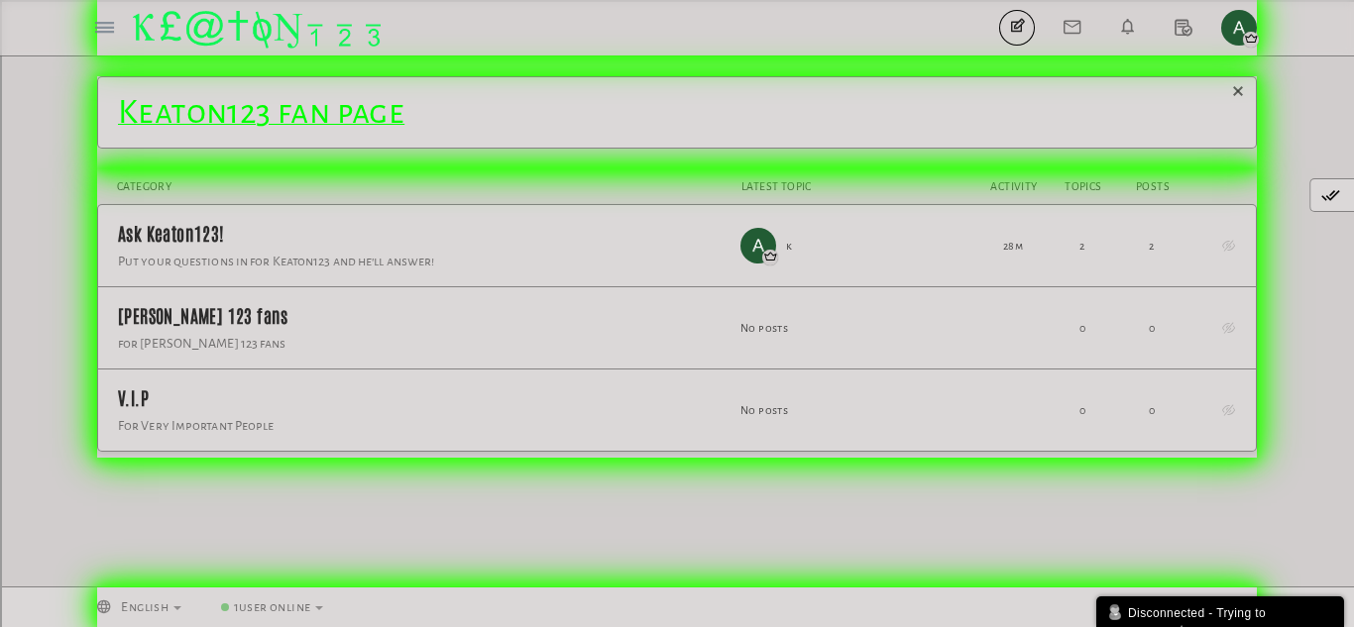
drag, startPoint x: 587, startPoint y: 467, endPoint x: 616, endPoint y: 476, distance: 30.1
click at [616, 476] on div "Messages are turned off. Enable them to send or receive messages. Enable Messag…" at bounding box center [677, 321] width 1354 height 491
click at [1226, 52] on div "Categories Members Calendar Topics Topics Members admin" at bounding box center [677, 28] width 1160 height 56
click at [1229, 43] on img "button" at bounding box center [1239, 28] width 36 height 36
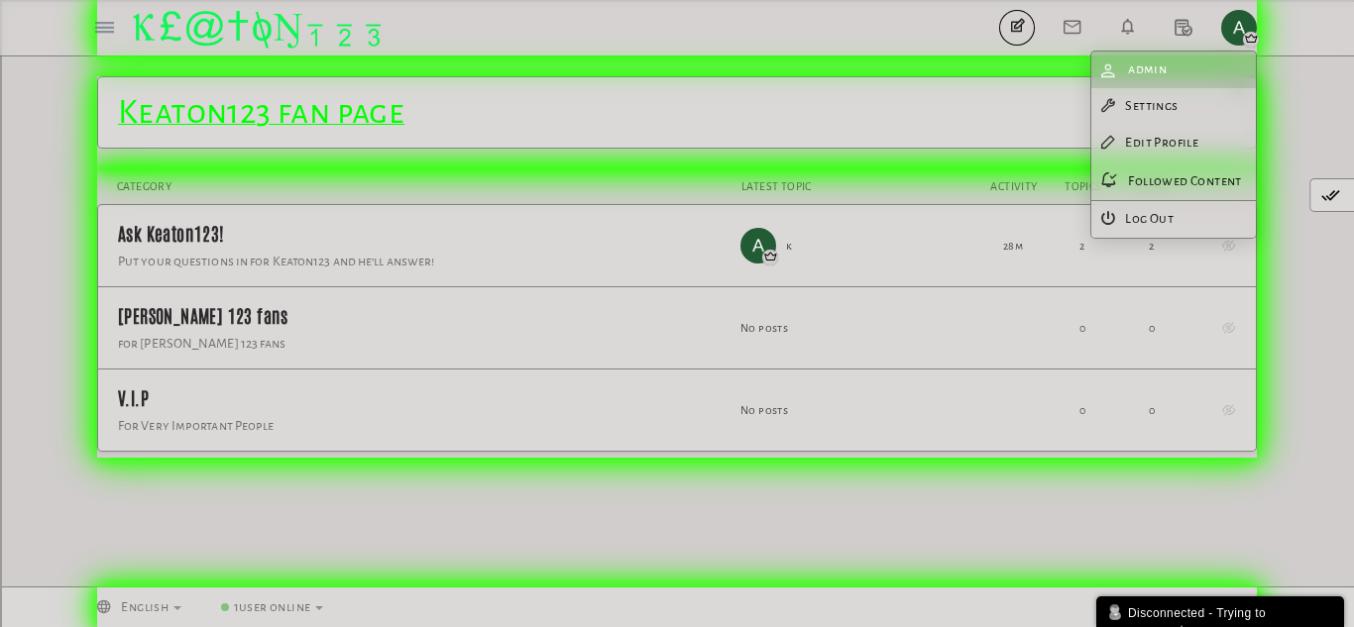
click at [1199, 73] on link "Profile admin" at bounding box center [1173, 70] width 165 height 37
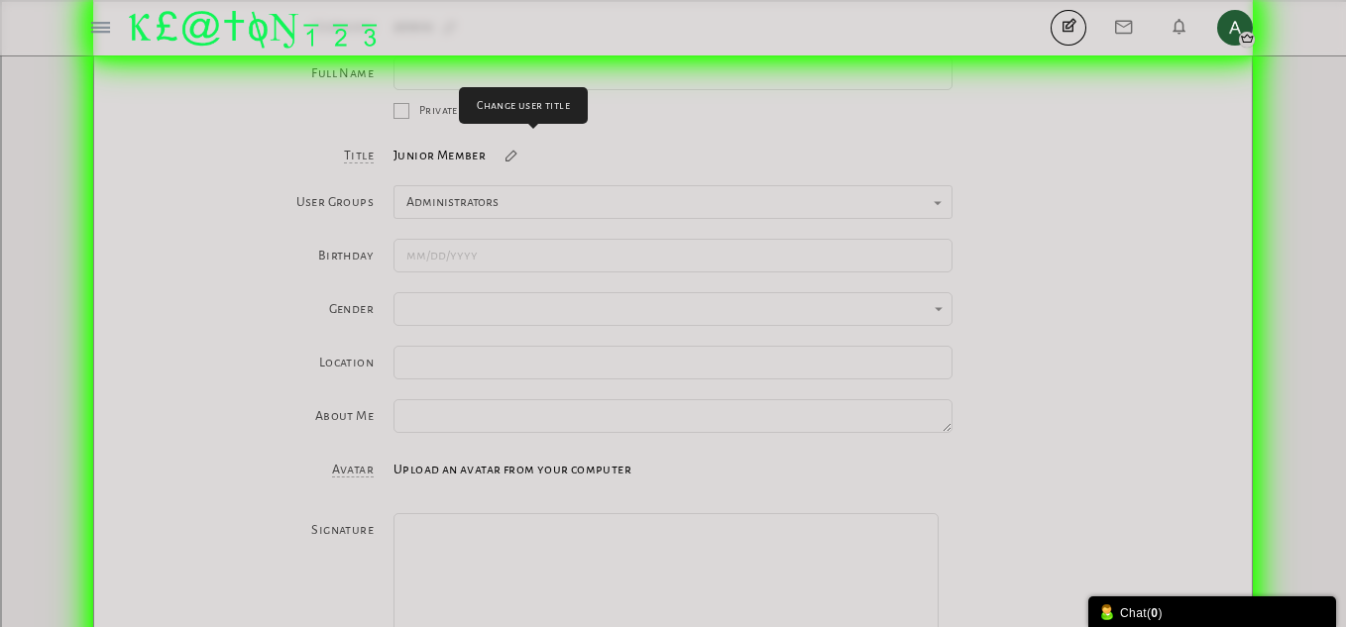
click at [527, 162] on small at bounding box center [512, 156] width 32 height 12
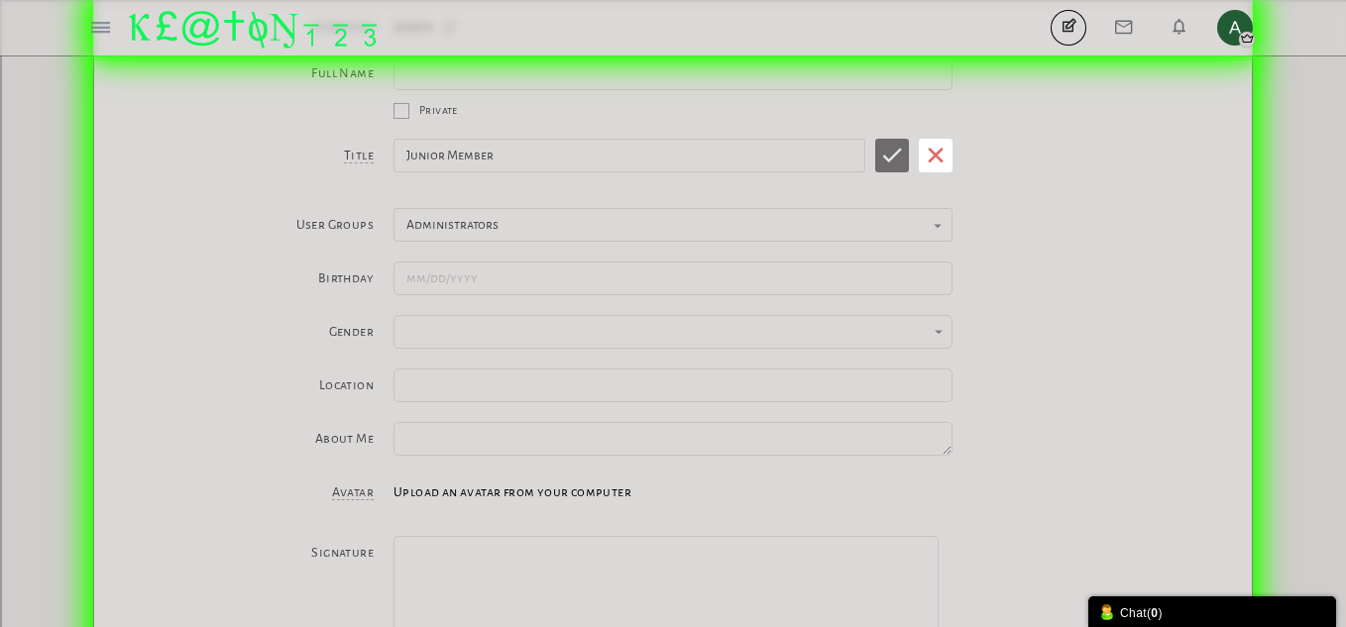
drag, startPoint x: 531, startPoint y: 163, endPoint x: 216, endPoint y: 136, distance: 316.4
click at [216, 136] on form "Username admin Full Name Private Title Junior Member Junior Member Junior Membe…" at bounding box center [673, 350] width 1118 height 701
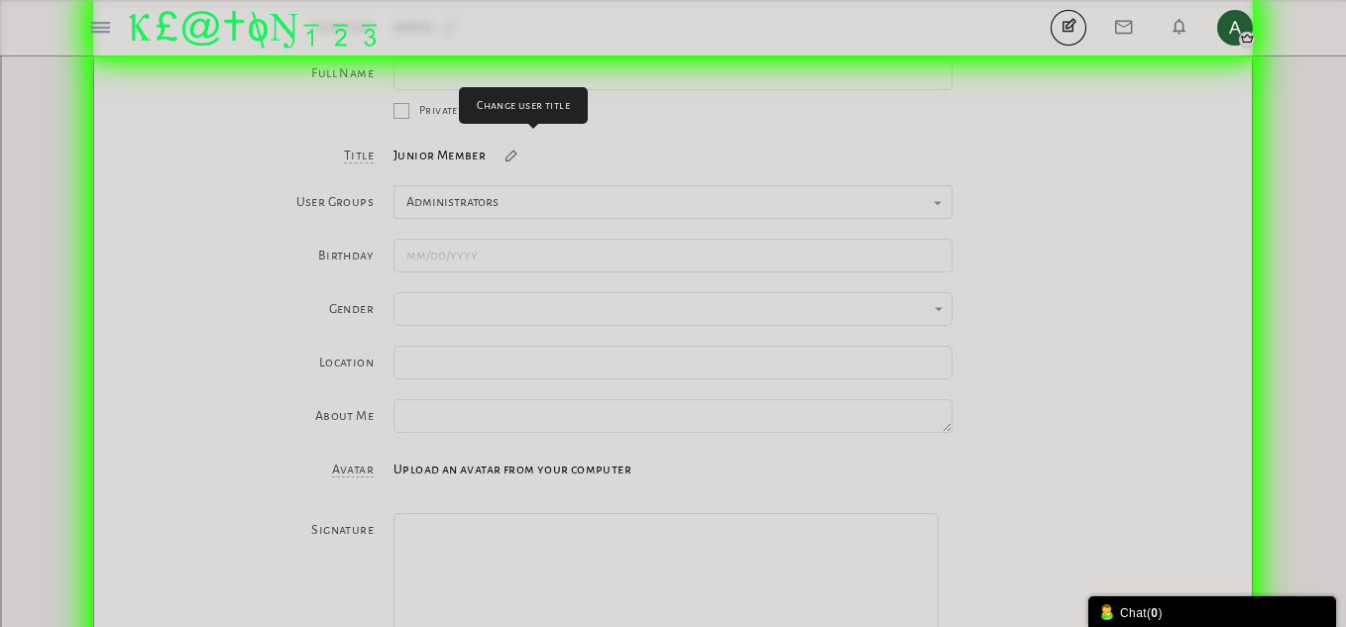
click at [496, 150] on small at bounding box center [512, 156] width 32 height 12
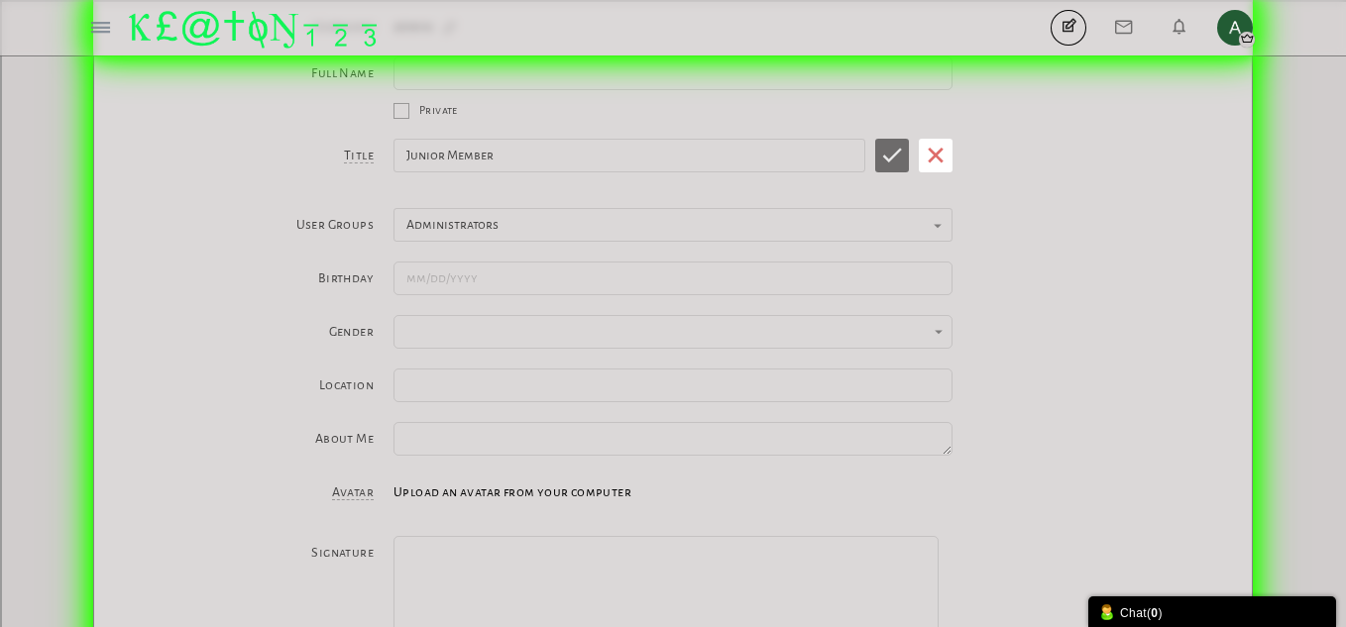
click at [469, 145] on input "Junior Member" at bounding box center [630, 156] width 472 height 34
click at [747, 193] on div "Title Junior Member Junior Member Junior Member" at bounding box center [673, 168] width 1118 height 59
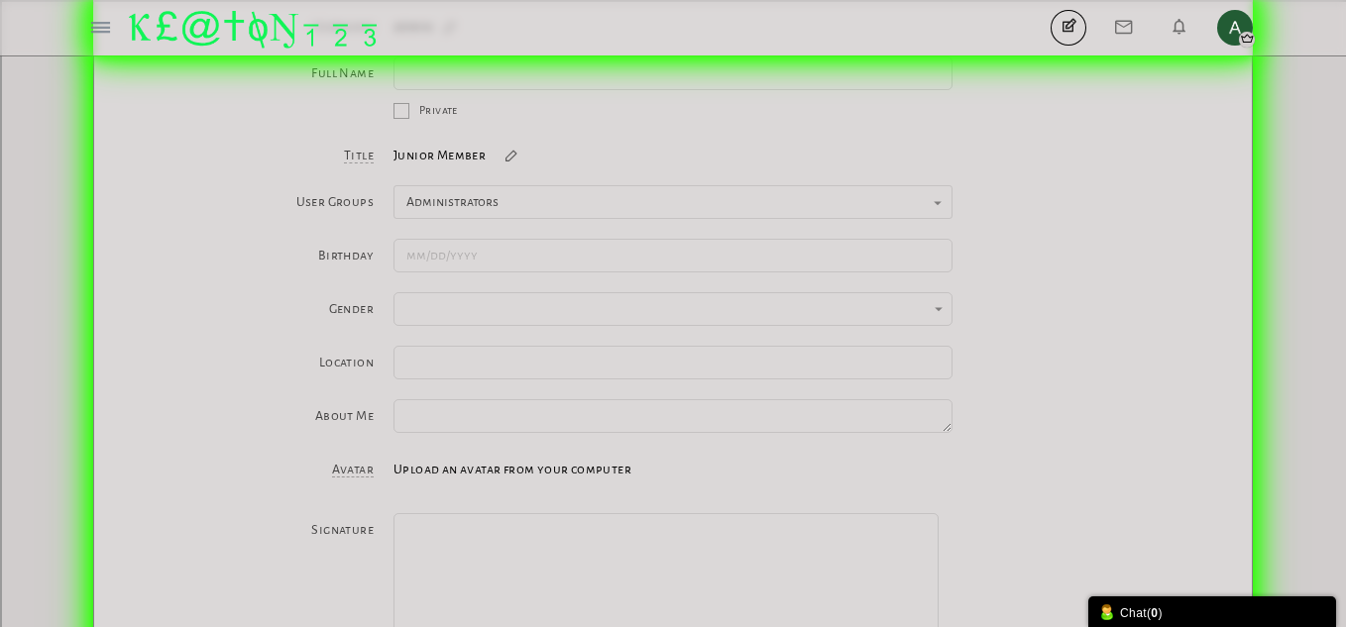
click at [712, 144] on div "Junior Member Junior Member" at bounding box center [673, 152] width 559 height 27
click at [527, 160] on small at bounding box center [512, 156] width 32 height 12
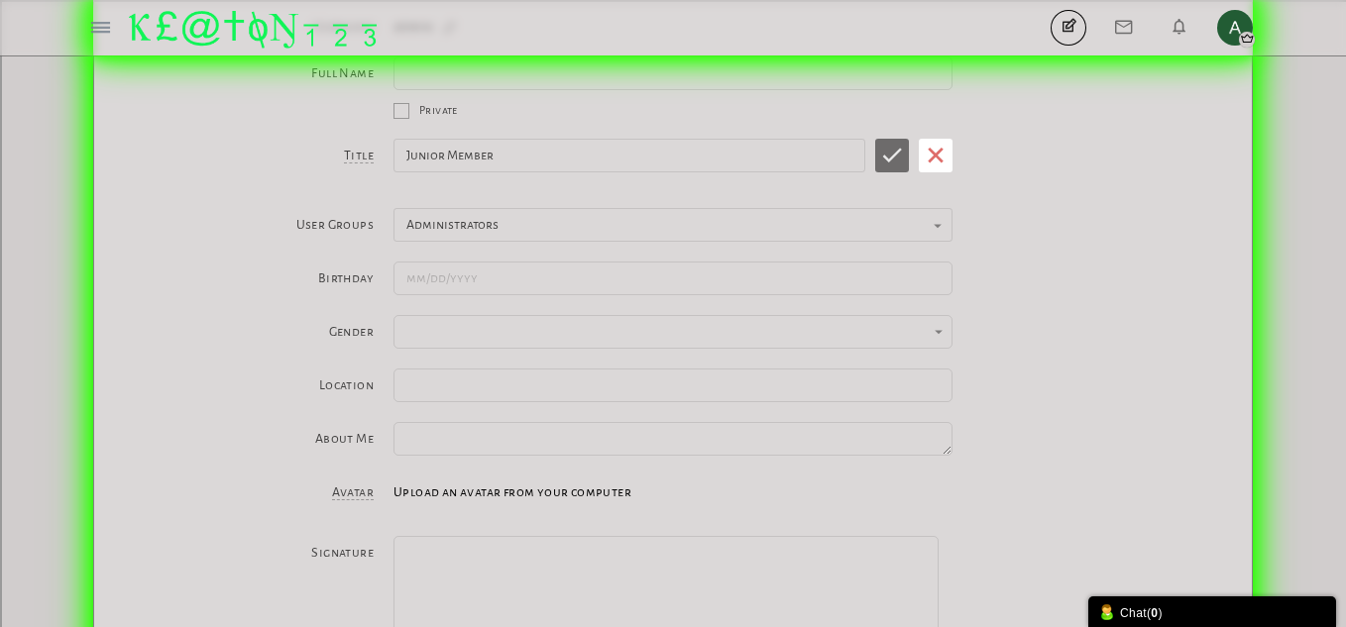
click at [542, 160] on input "Junior Member" at bounding box center [630, 156] width 472 height 34
type input "The Admin"
click at [895, 148] on icon "submit" at bounding box center [892, 156] width 21 height 16
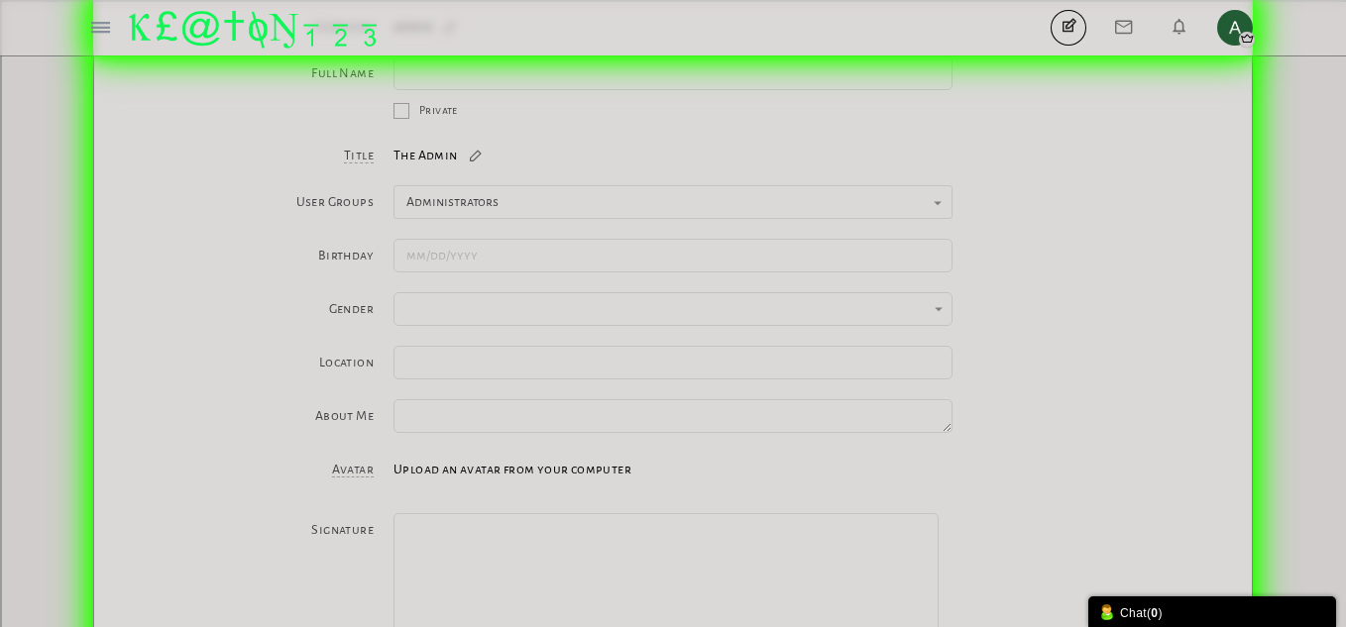
scroll to position [347, 0]
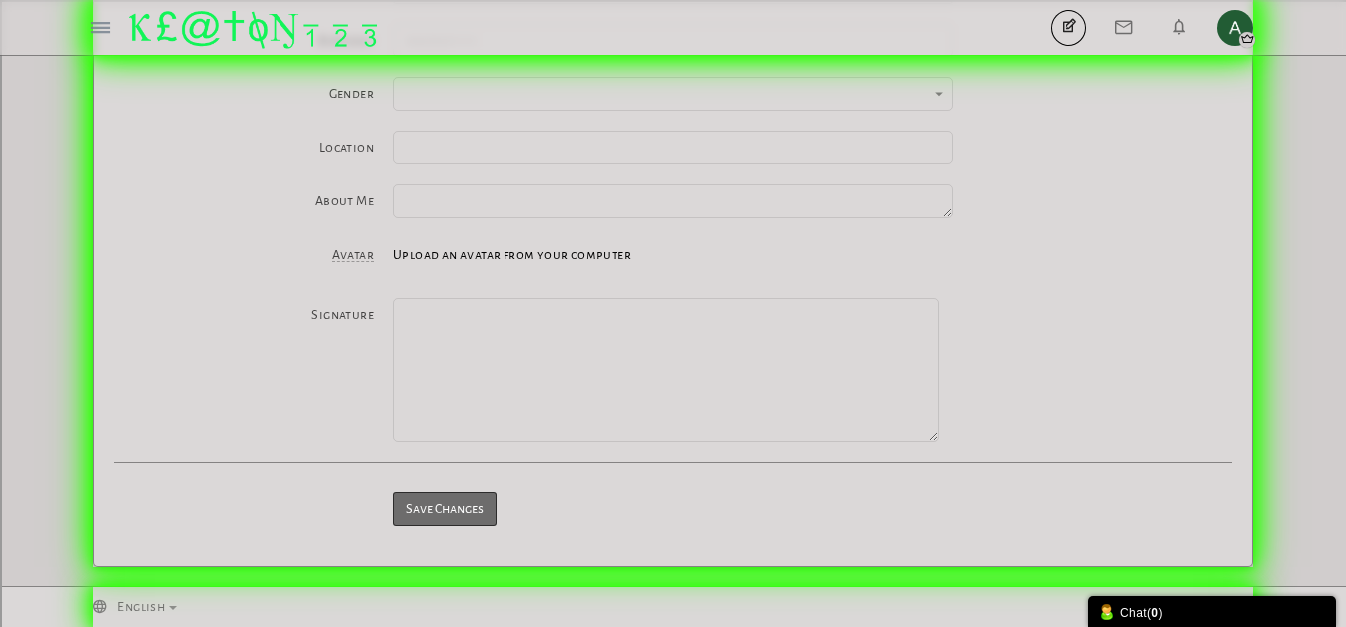
click at [558, 255] on span "Upload an avatar from your computer" at bounding box center [513, 255] width 238 height 14
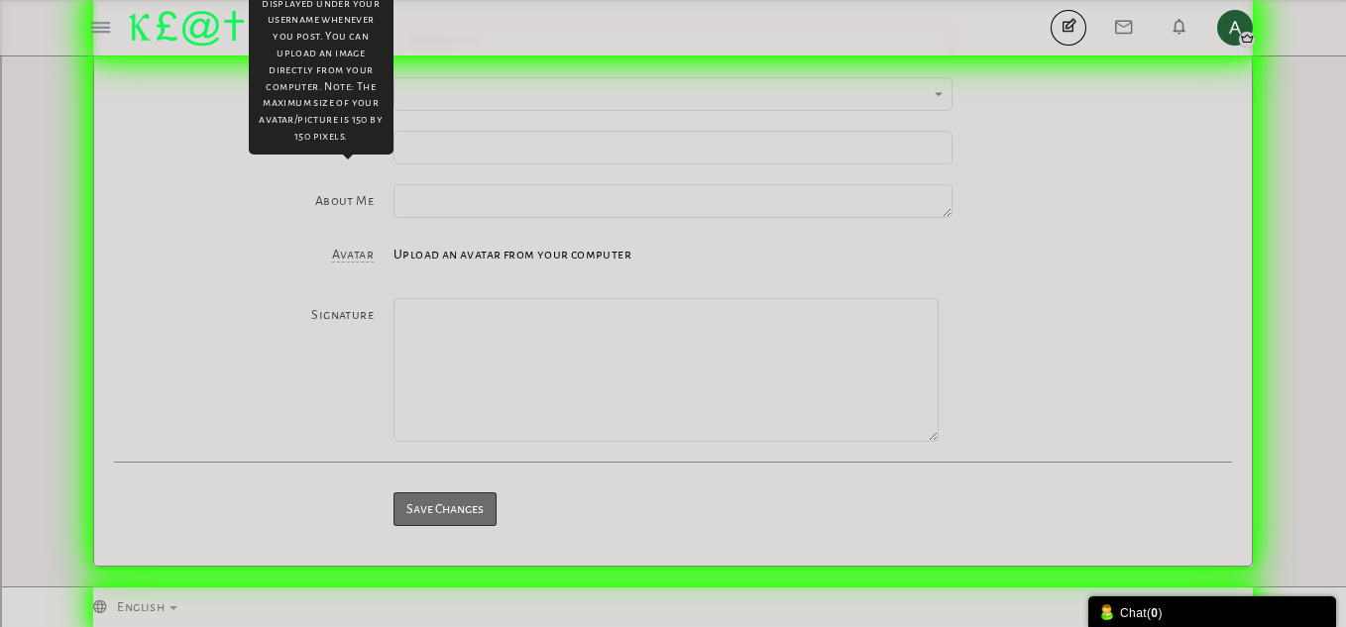
click at [361, 259] on span "Avatar" at bounding box center [353, 255] width 42 height 15
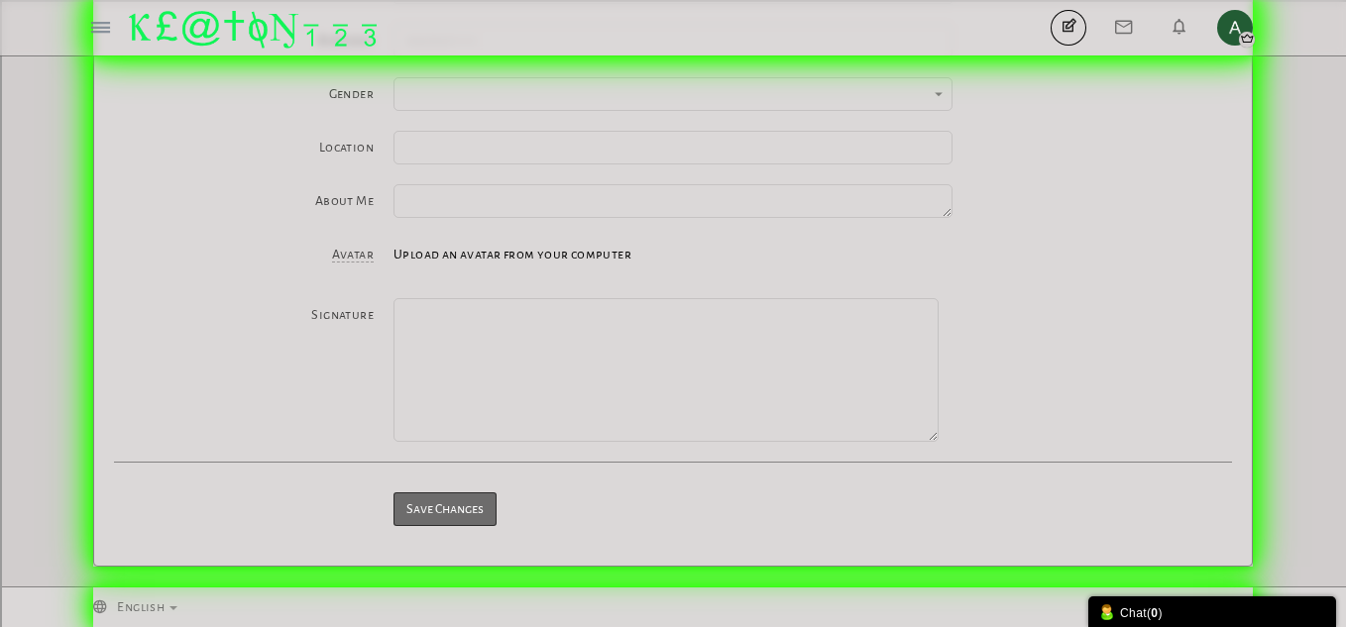
click at [408, 254] on span "Upload an avatar from your computer" at bounding box center [513, 255] width 238 height 14
click at [370, 259] on span "Avatar" at bounding box center [353, 255] width 42 height 15
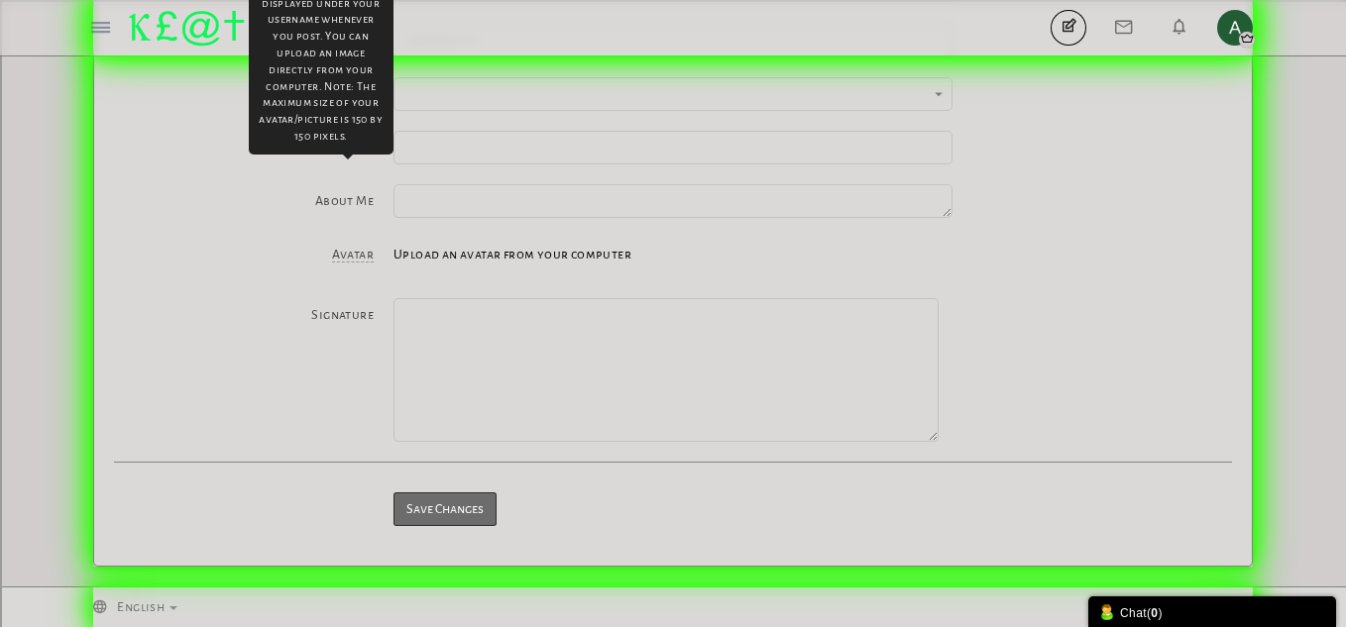
click at [412, 255] on span "Upload an avatar from your computer" at bounding box center [513, 255] width 238 height 14
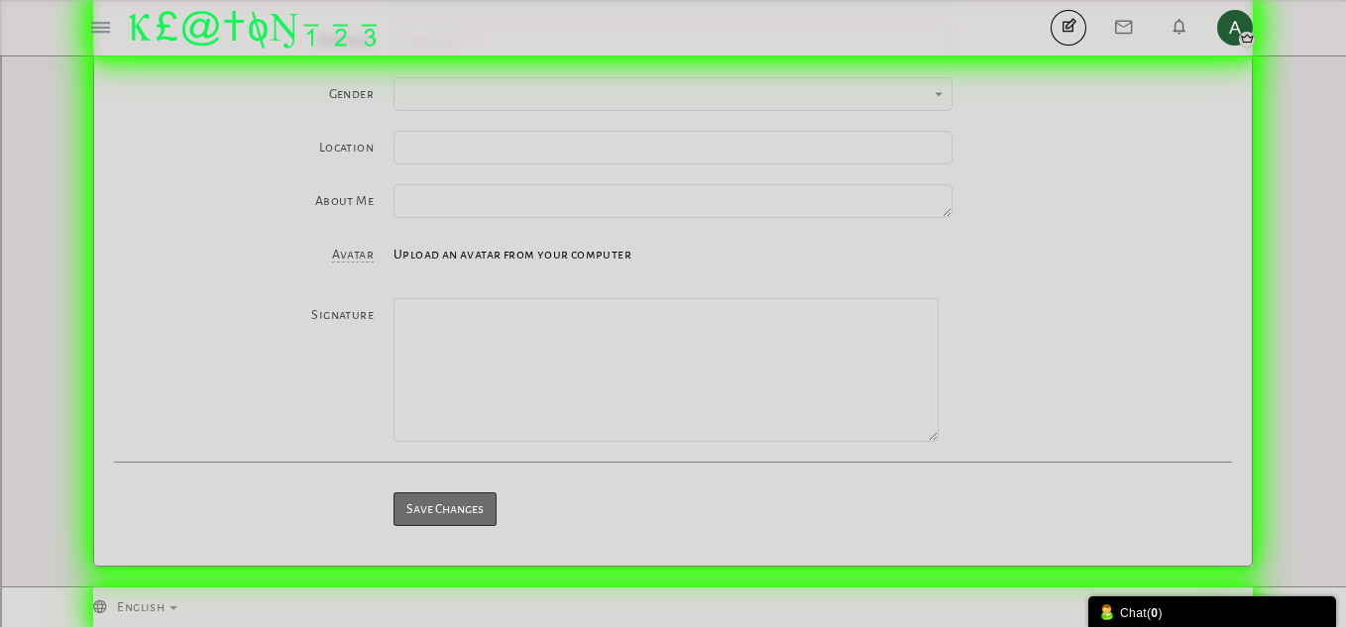
type input "C:\fakepath\0fb25c0c64aad1c99b720a966bc5795e.jpg"
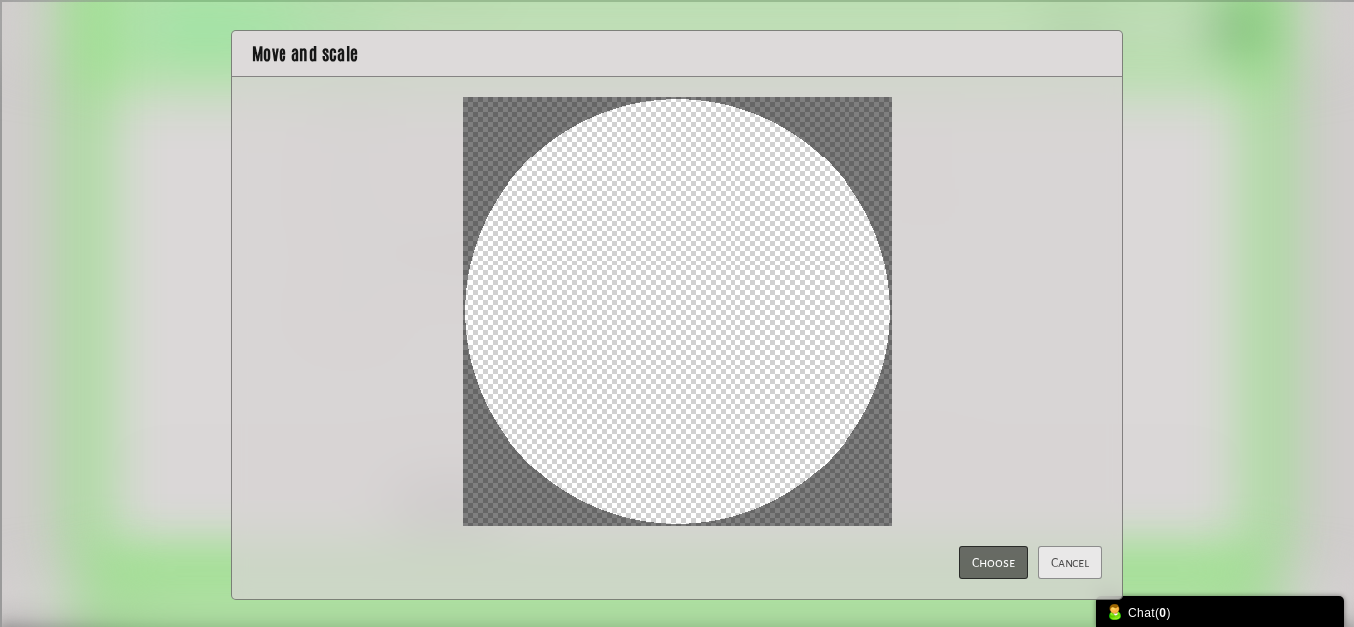
click at [850, 354] on cropper-handle at bounding box center [677, 311] width 429 height 429
click at [865, 362] on cropper-handle at bounding box center [677, 311] width 429 height 429
click at [969, 575] on button "Choose" at bounding box center [994, 563] width 68 height 34
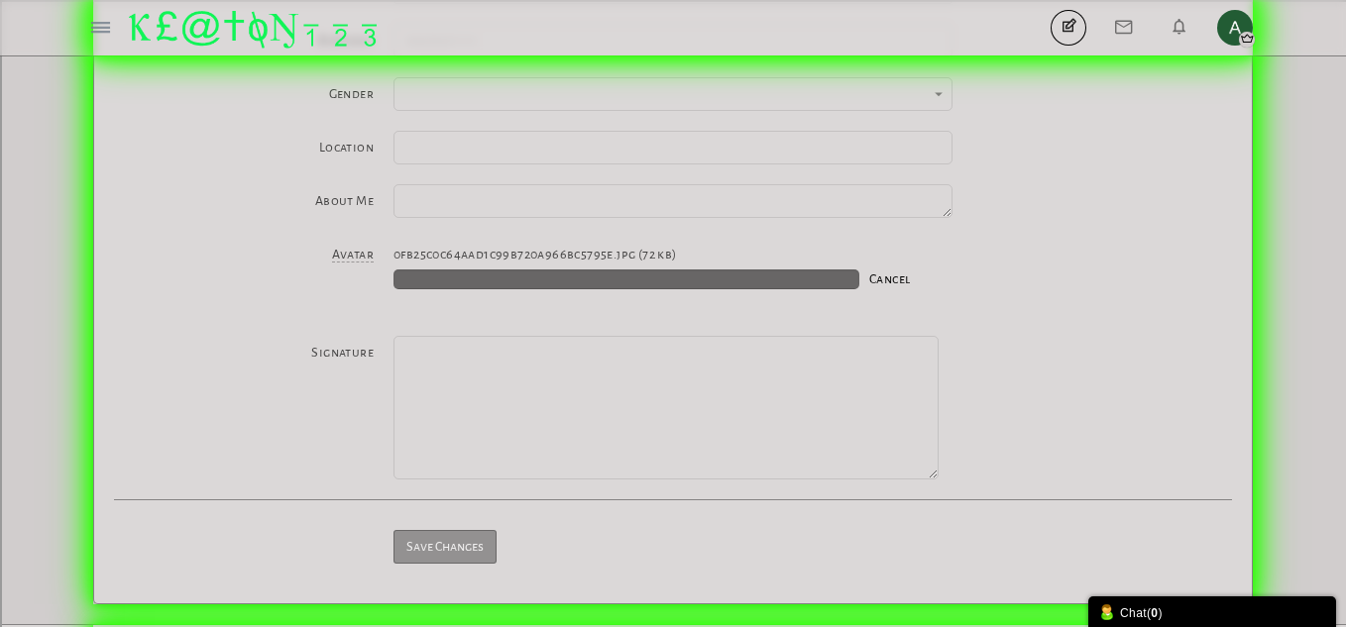
scroll to position [340, 0]
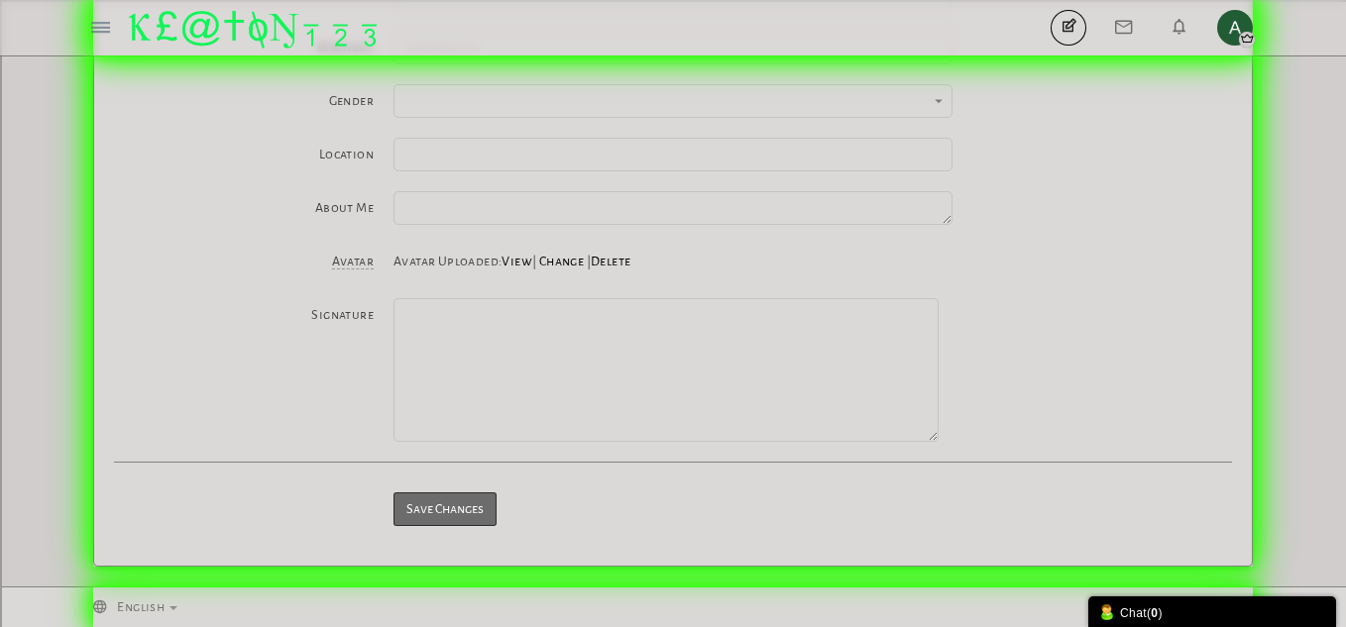
click at [497, 514] on button "Save Changes" at bounding box center [445, 510] width 103 height 34
click at [432, 523] on div "Save Changes" at bounding box center [673, 510] width 559 height 34
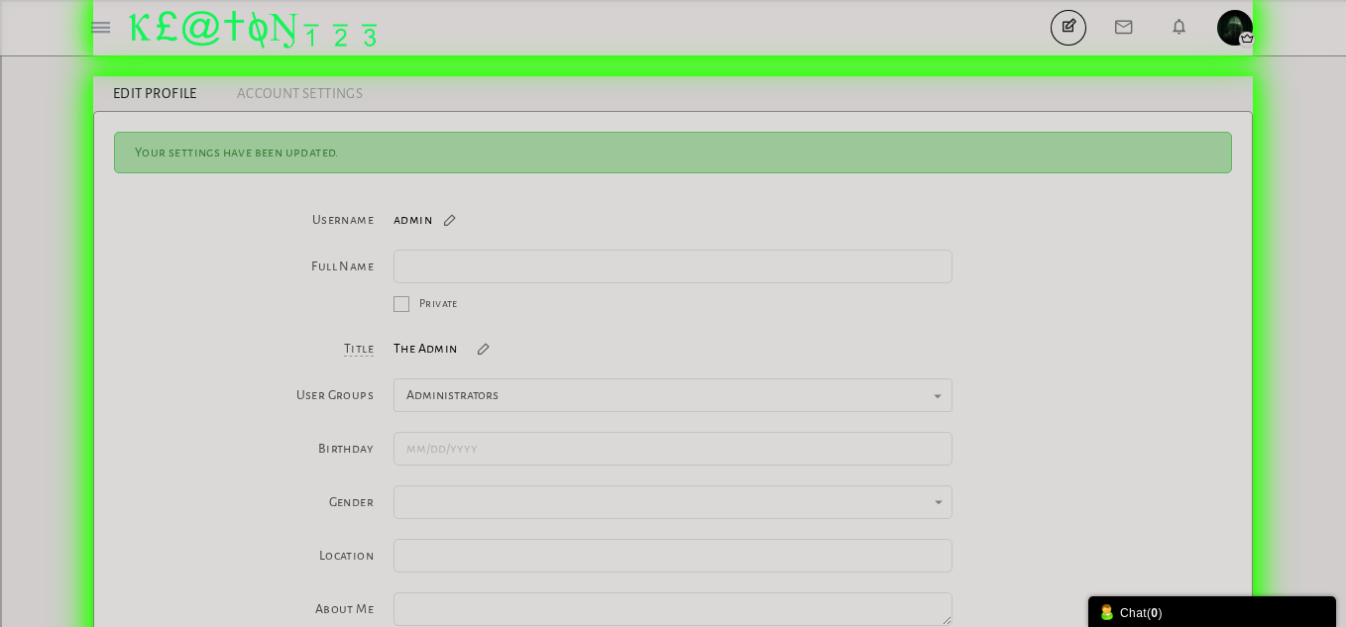
click at [187, 29] on img at bounding box center [253, 30] width 248 height 38
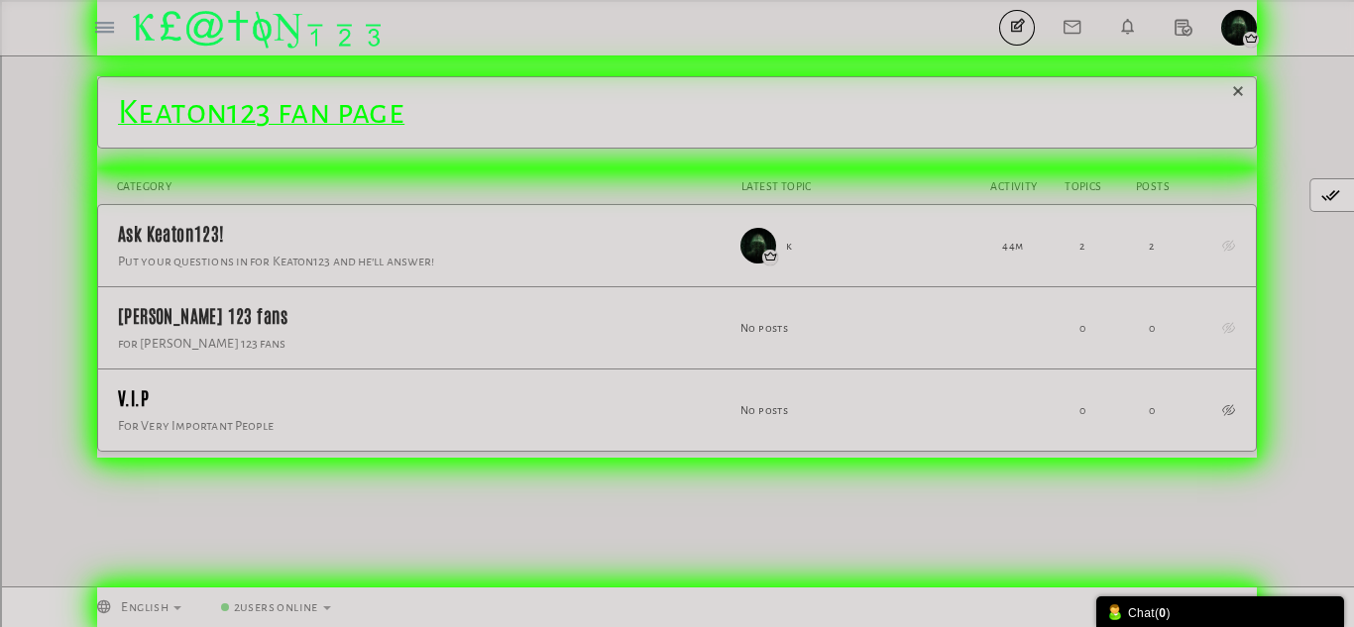
click at [149, 405] on span "V.I.P" at bounding box center [133, 398] width 31 height 24
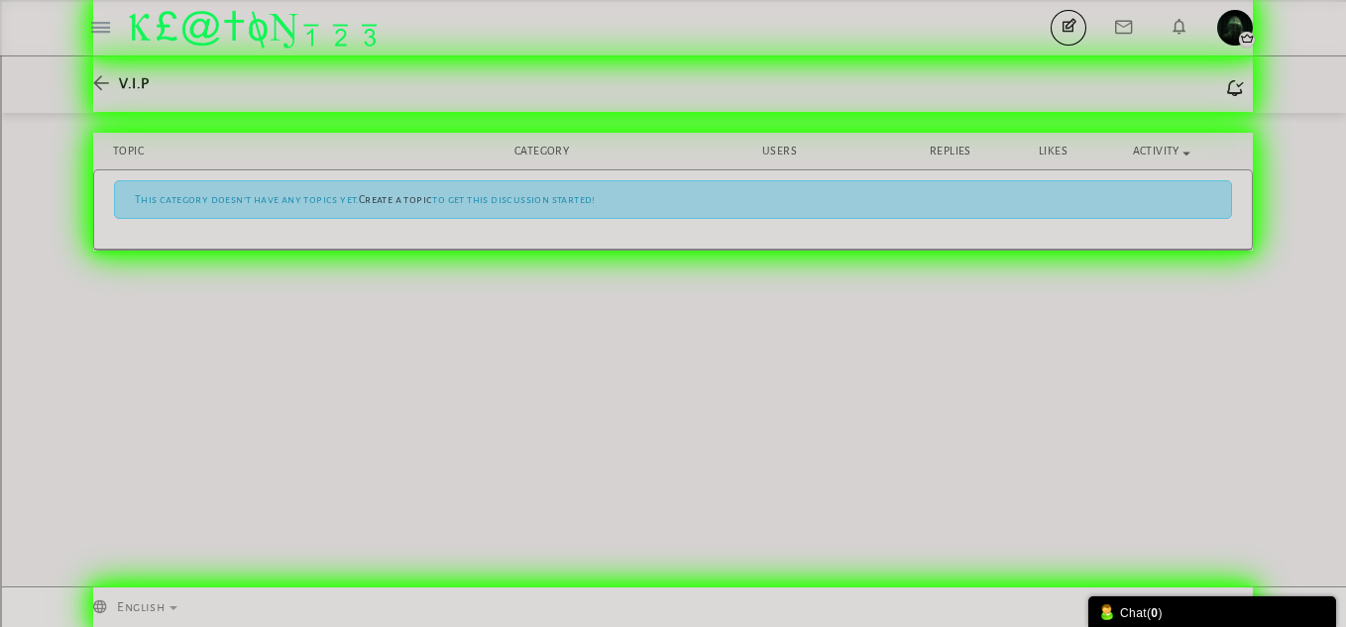
click at [88, 85] on div "V.I.P New Topic None Topics Posts" at bounding box center [673, 85] width 1346 height 57
click at [124, 89] on span "V.I.P" at bounding box center [134, 83] width 30 height 16
click at [105, 91] on icon at bounding box center [106, 84] width 26 height 16
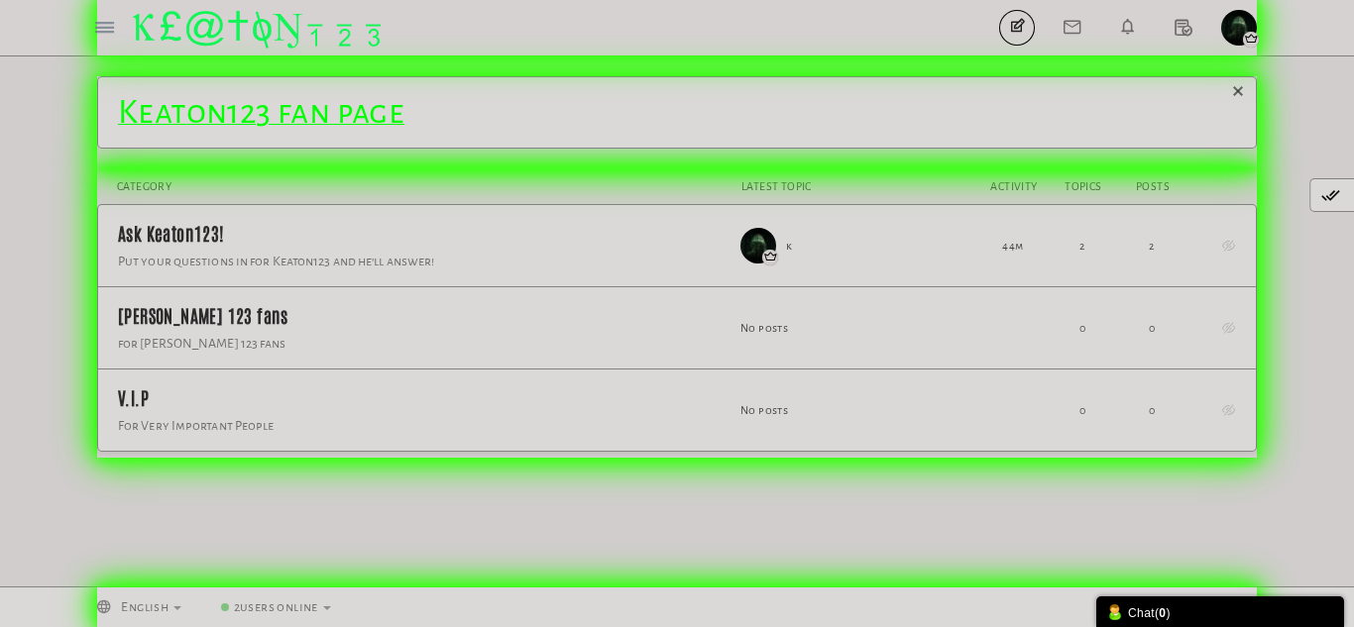
click at [253, 102] on span "Keaton123 fan page" at bounding box center [261, 112] width 286 height 36
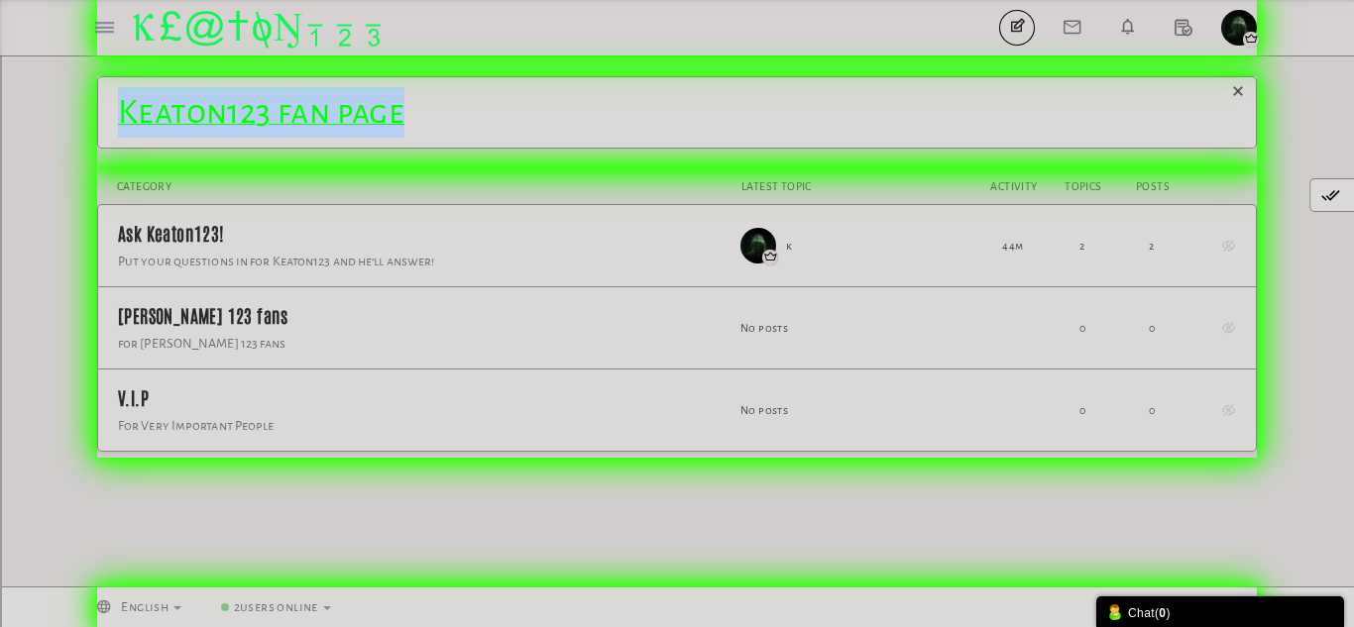
drag, startPoint x: 737, startPoint y: 107, endPoint x: 177, endPoint y: 62, distance: 561.8
click at [177, 62] on div "Categories Members Calendar Topics Topics Members admin Profile" at bounding box center [677, 313] width 1354 height 627
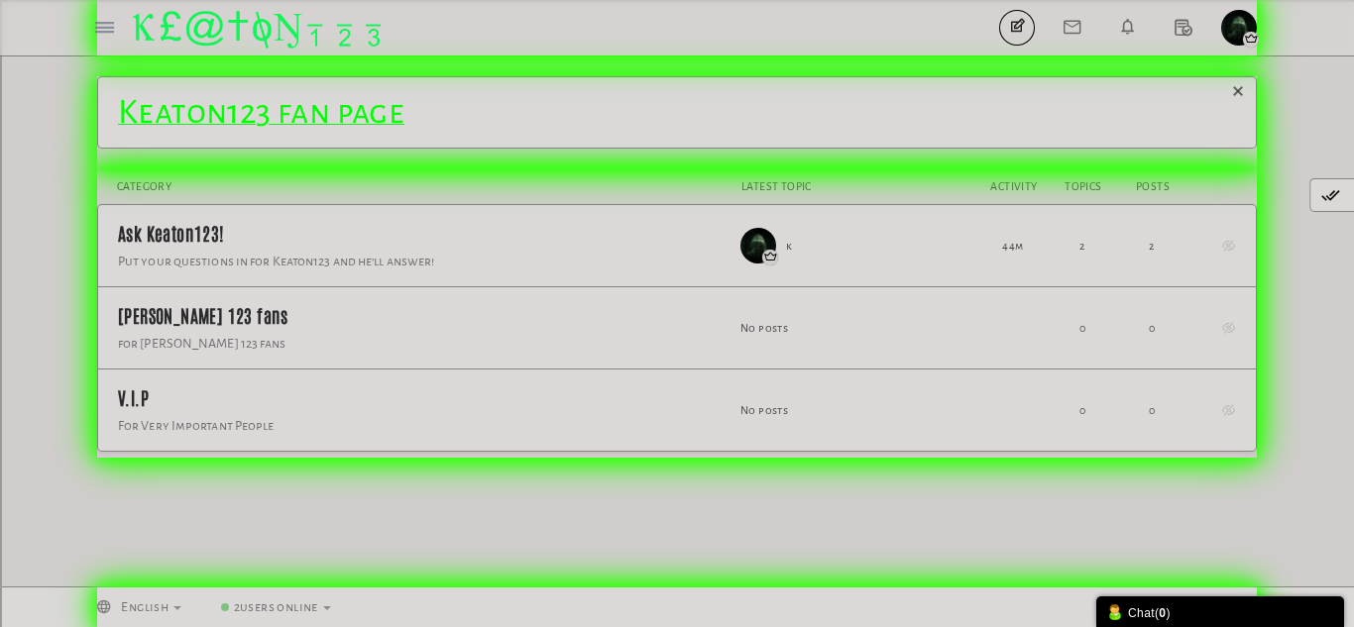
click at [200, 72] on div "Categories Members Calendar Topics Topics Members admin Profile" at bounding box center [677, 313] width 1354 height 627
click at [1232, 32] on img "button" at bounding box center [1239, 28] width 36 height 36
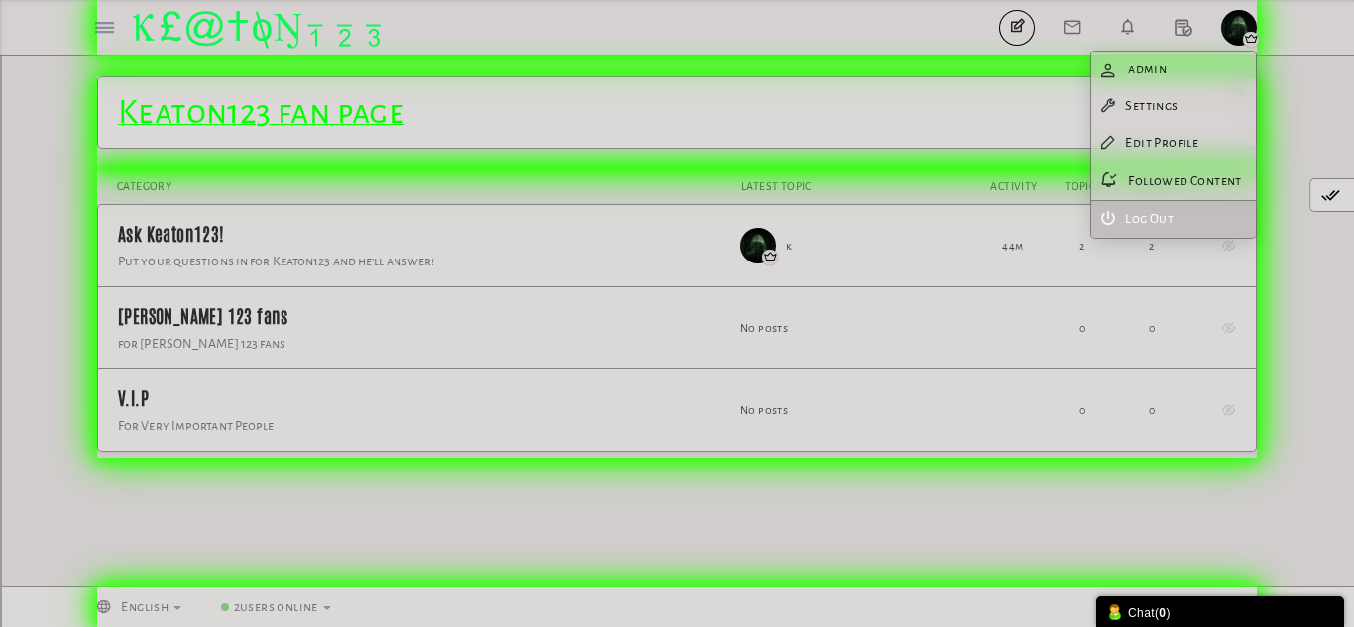
click at [1160, 217] on link "Log Out" at bounding box center [1173, 219] width 165 height 37
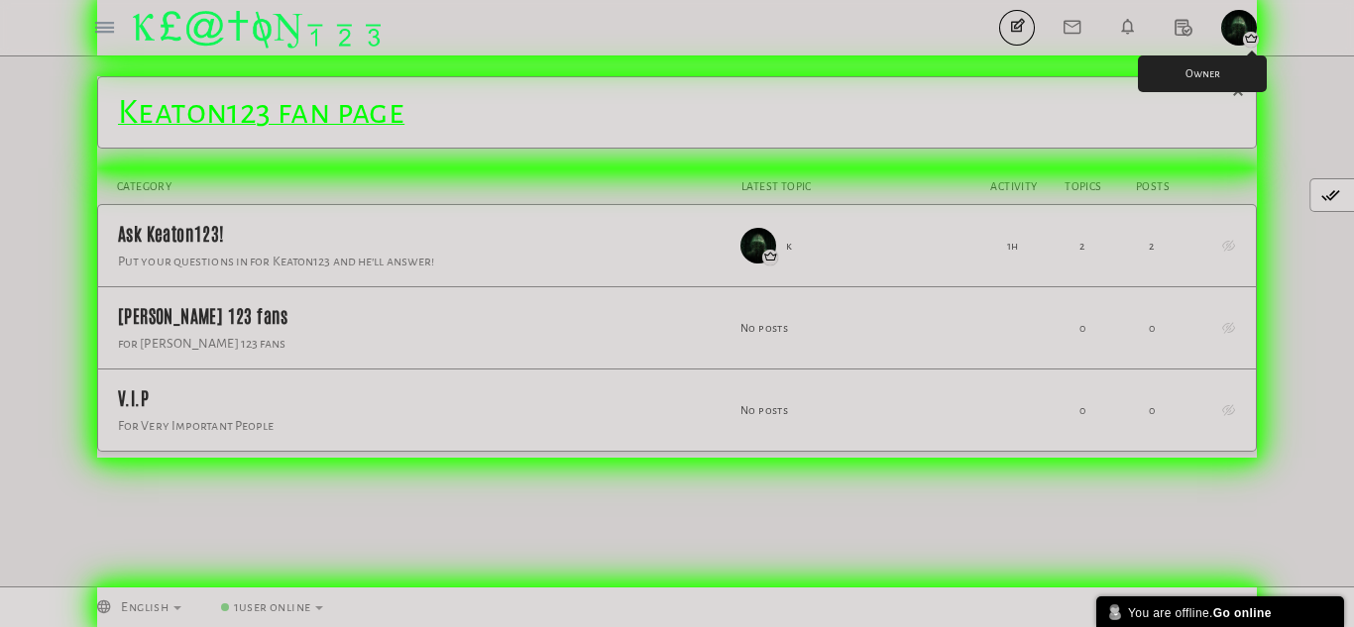
click at [1247, 41] on icon "button" at bounding box center [1251, 40] width 16 height 16
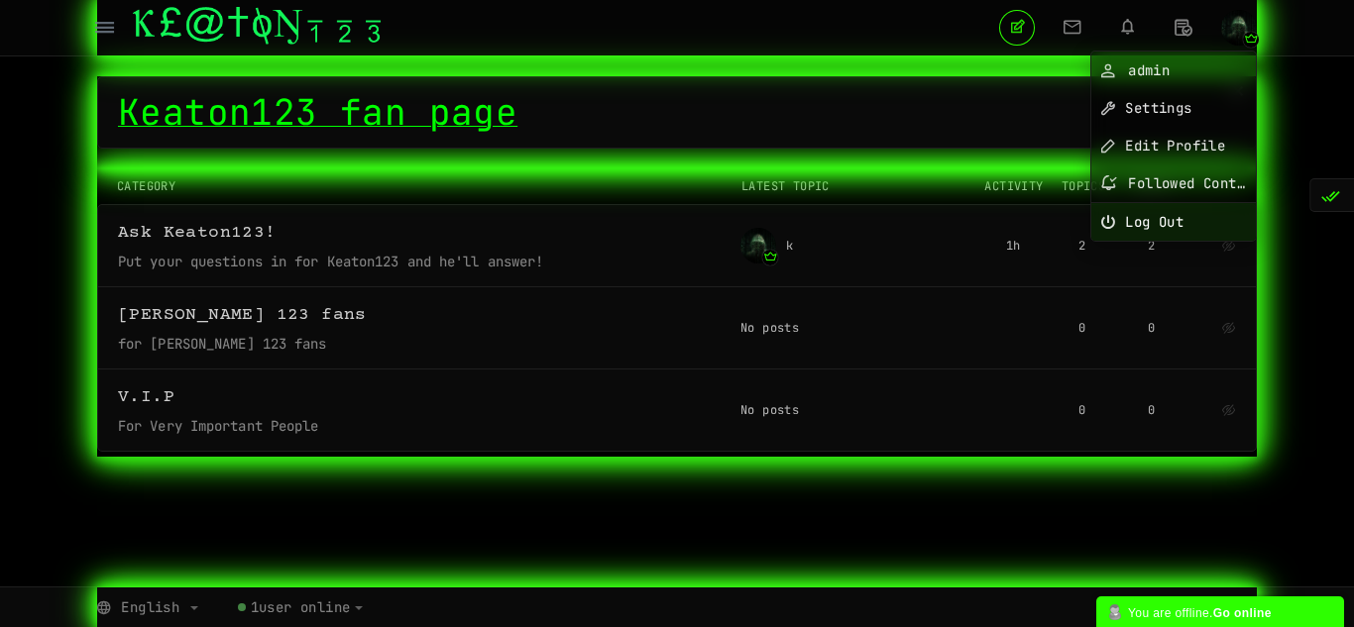
click at [1143, 216] on link "Log Out" at bounding box center [1173, 222] width 165 height 38
